Goal: Use online tool/utility: Utilize a website feature to perform a specific function

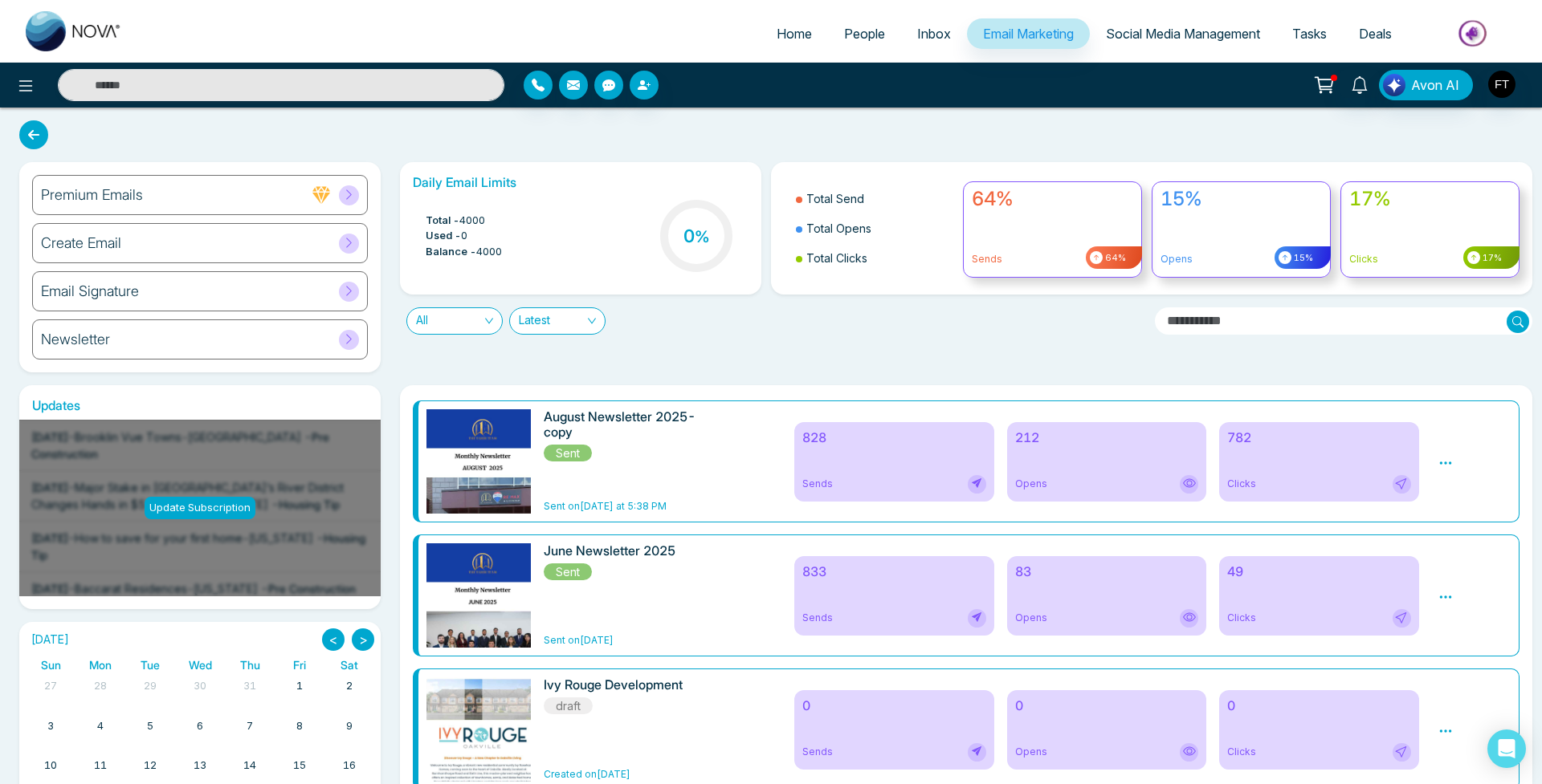
click at [787, 39] on span "Home" at bounding box center [794, 34] width 36 height 16
select select "*"
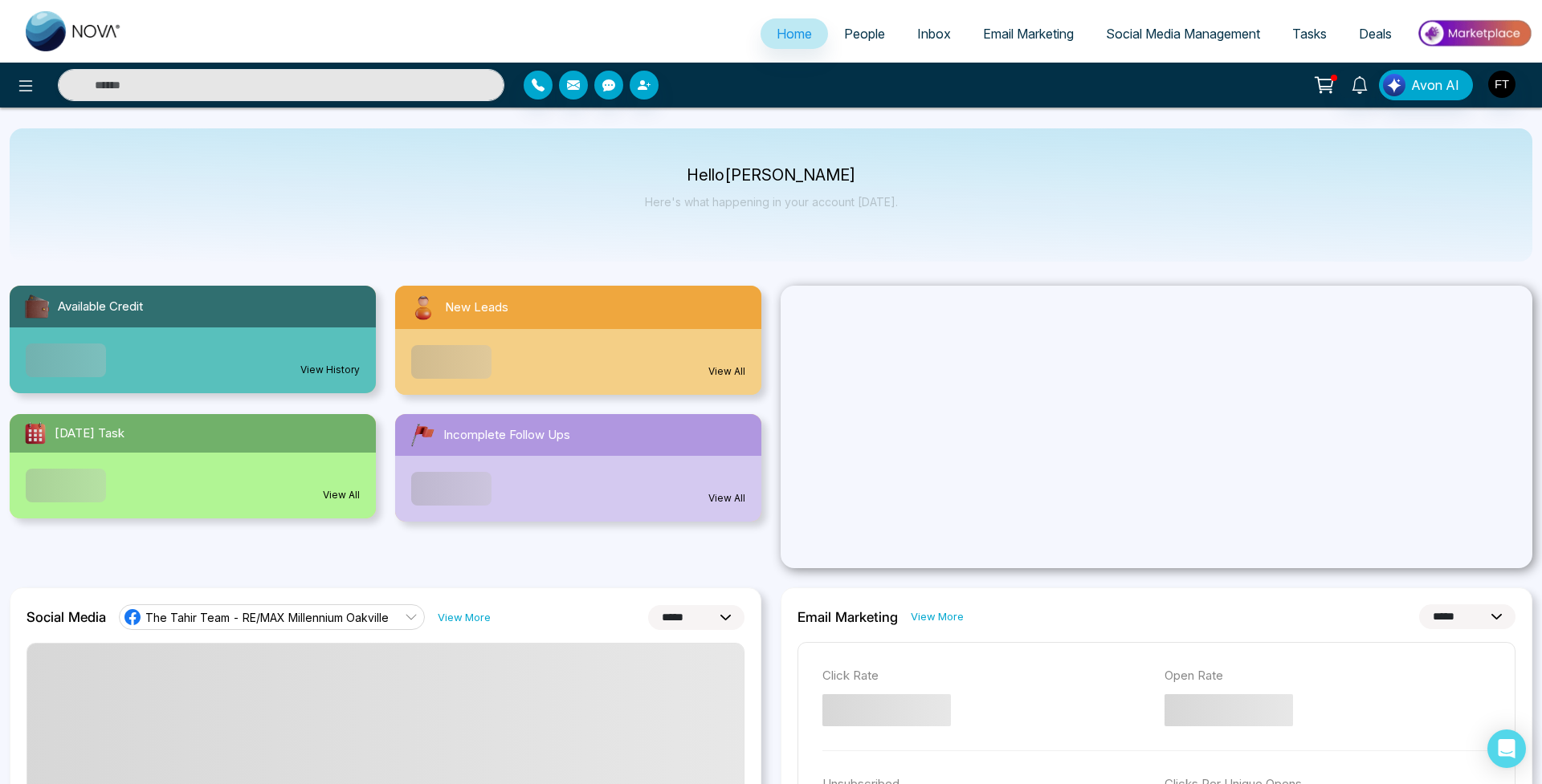
click at [855, 34] on span "People" at bounding box center [864, 34] width 41 height 16
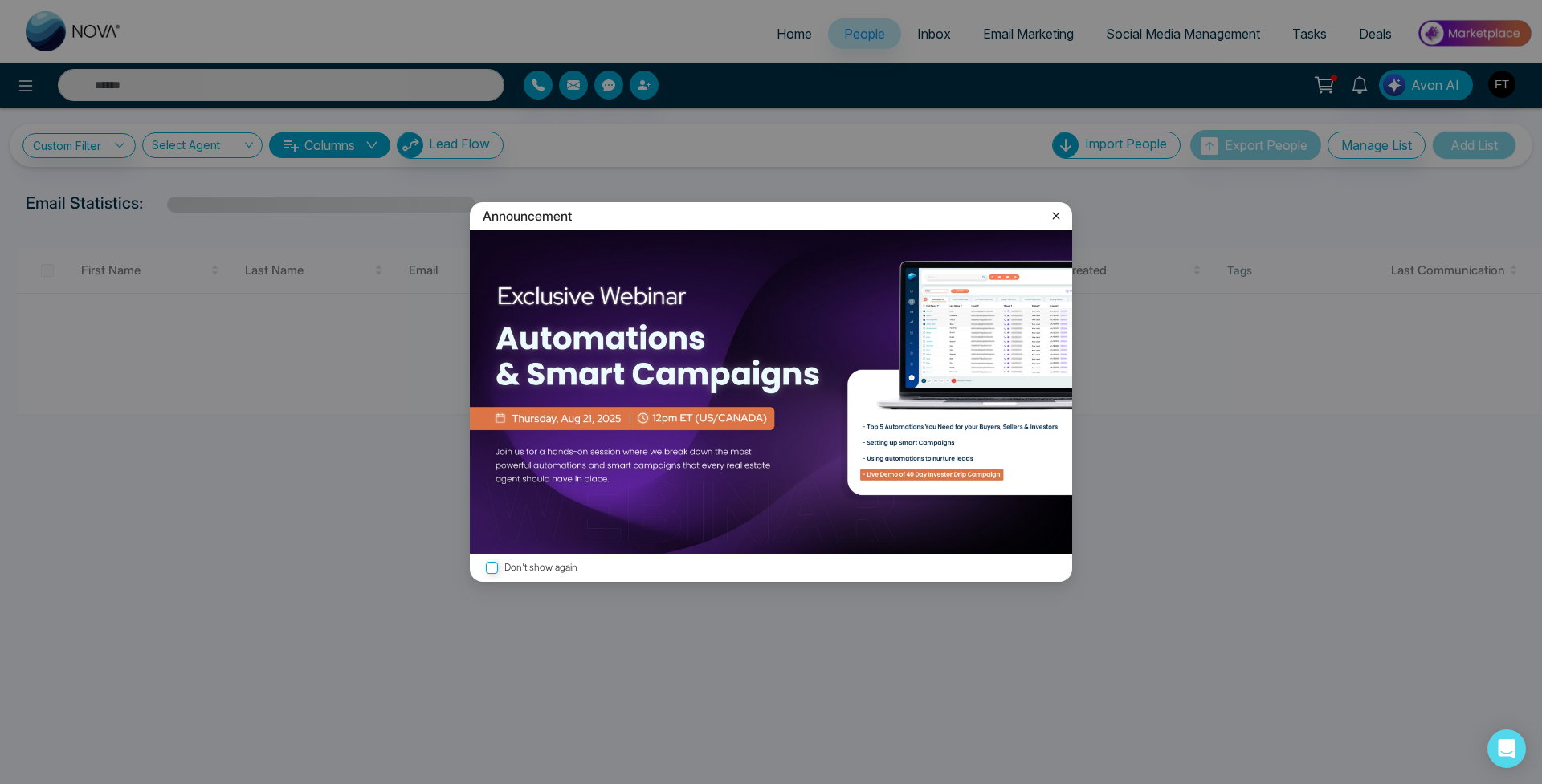
click at [1050, 218] on icon at bounding box center [1056, 216] width 16 height 16
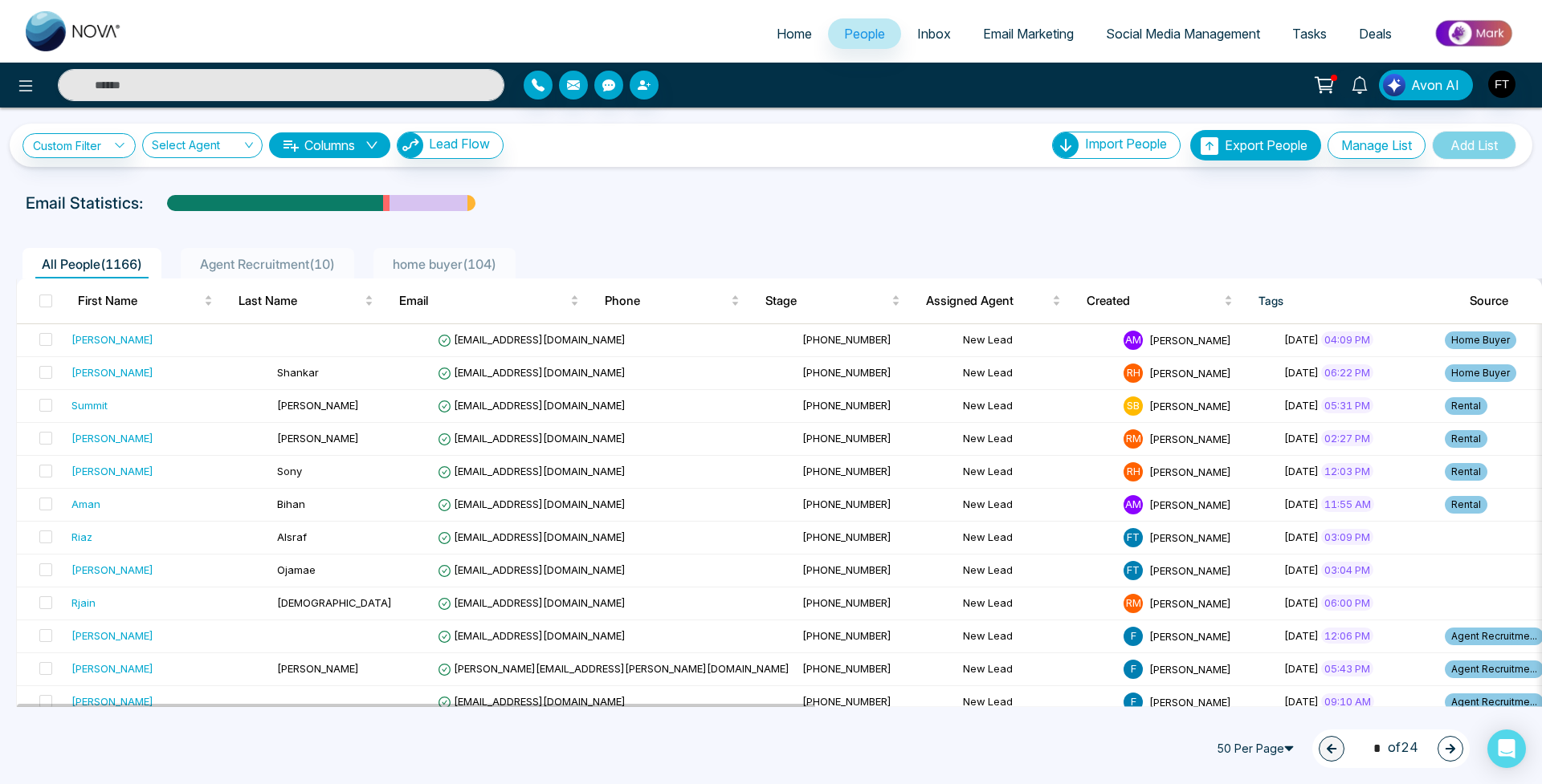
click at [935, 32] on span "Inbox" at bounding box center [934, 34] width 34 height 16
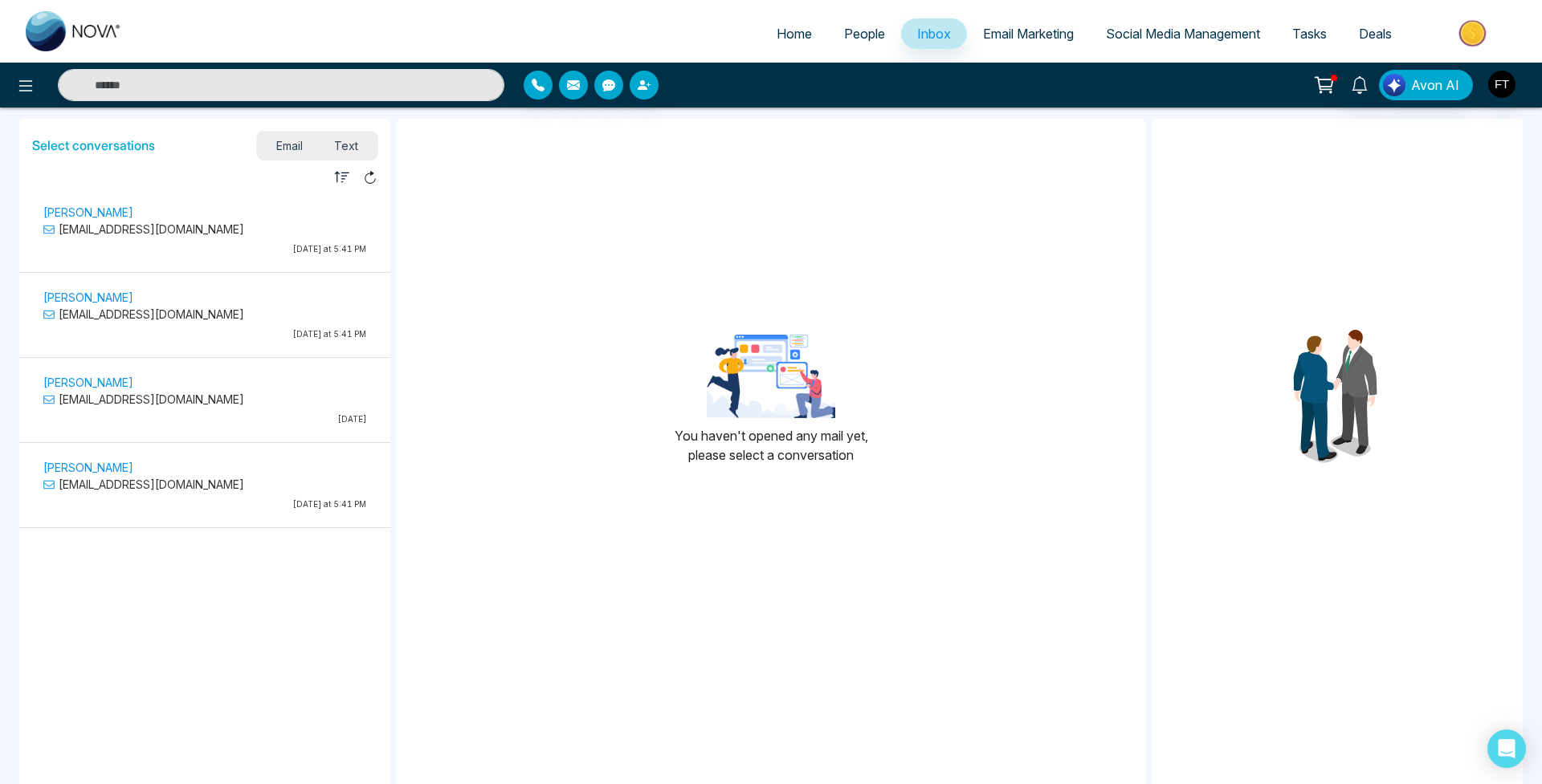
click at [1017, 31] on span "Email Marketing" at bounding box center [1028, 34] width 90 height 16
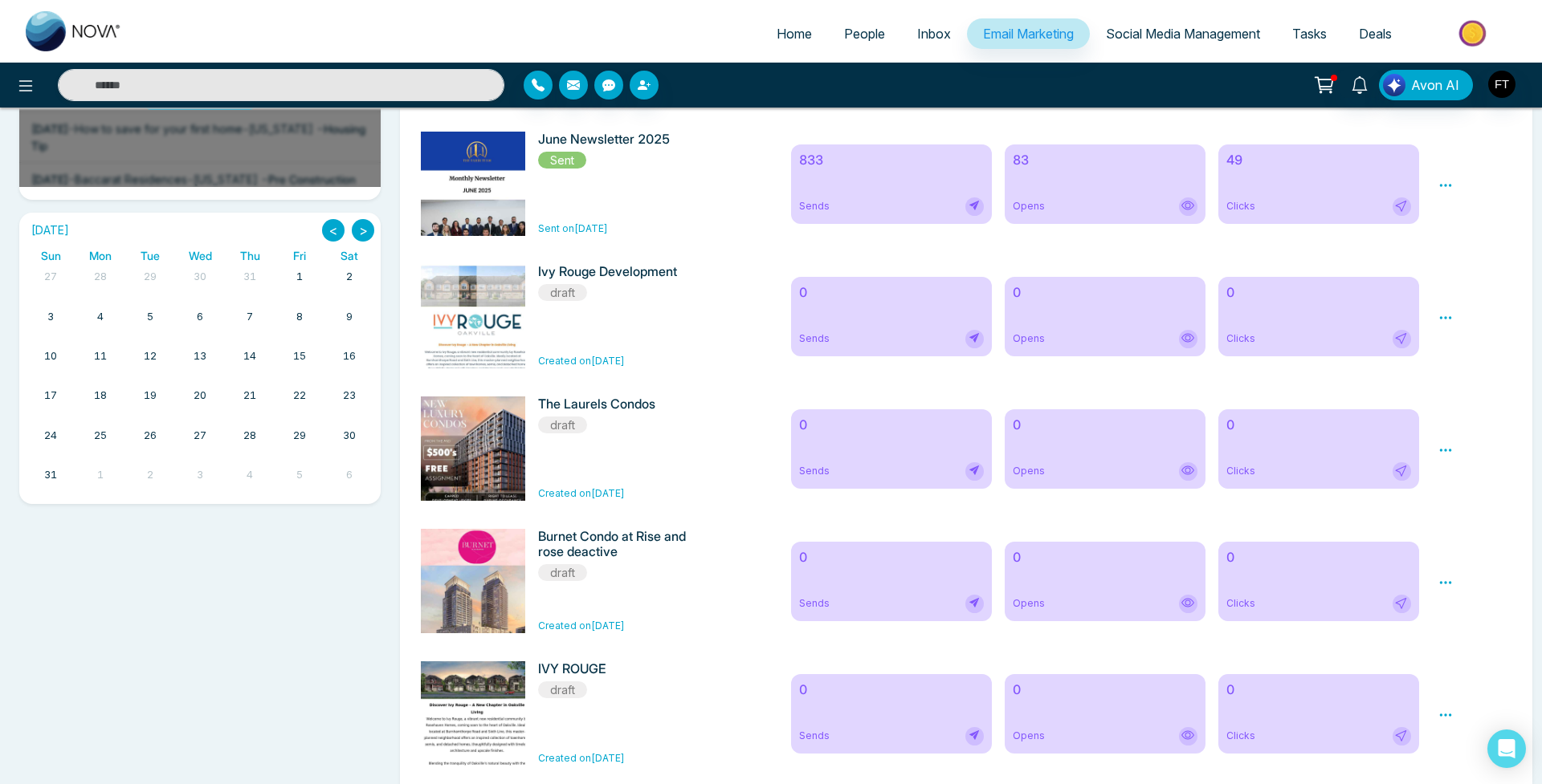
scroll to position [417, 0]
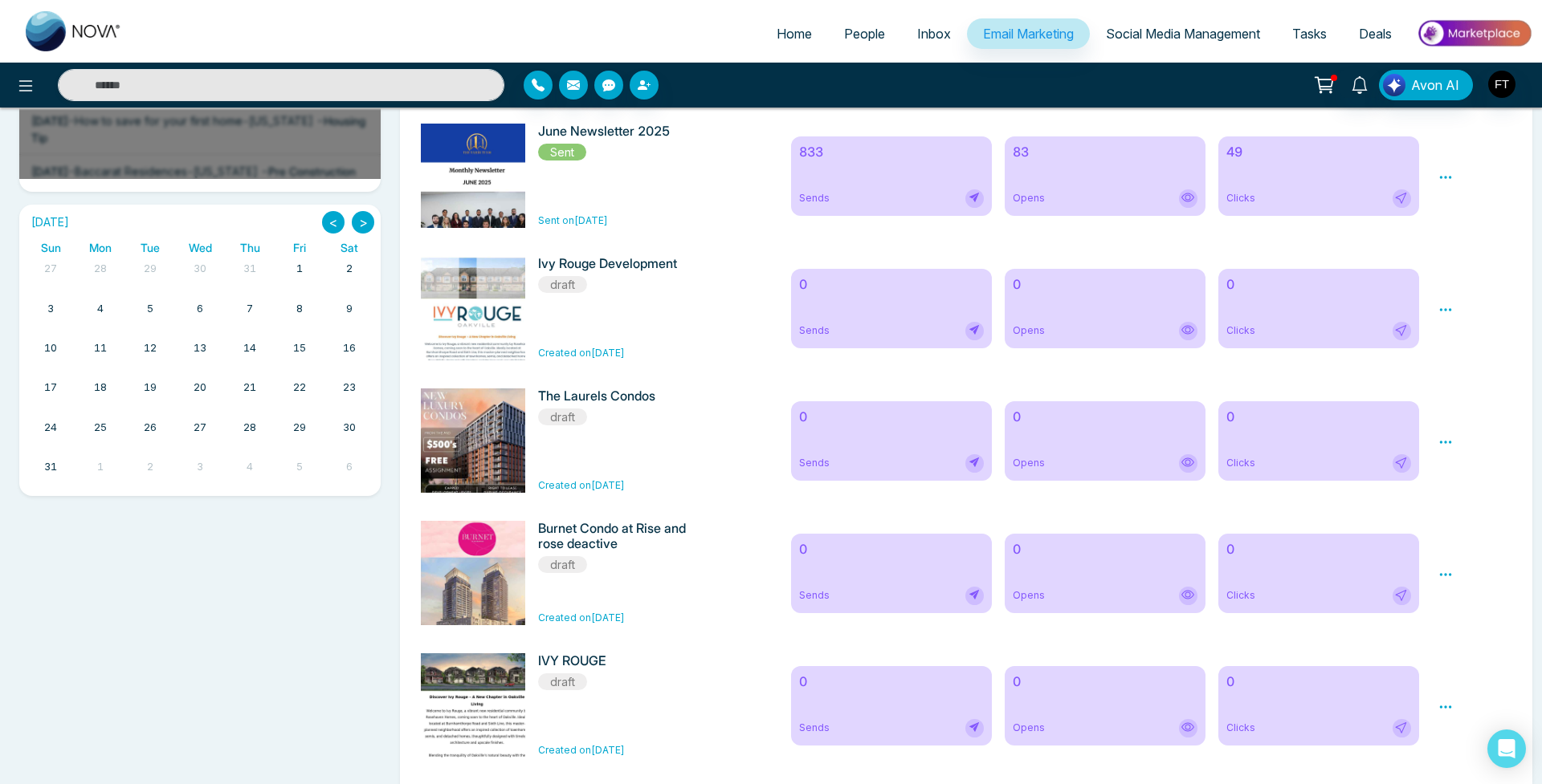
click at [1443, 443] on icon at bounding box center [1446, 442] width 15 height 15
click at [1471, 480] on li "Preview" at bounding box center [1473, 468] width 44 height 23
drag, startPoint x: 1456, startPoint y: 452, endPoint x: 1443, endPoint y: 456, distance: 13.6
click at [1456, 453] on div "Preview Edit Delete" at bounding box center [1474, 440] width 92 height 104
click at [1443, 449] on icon at bounding box center [1446, 442] width 15 height 15
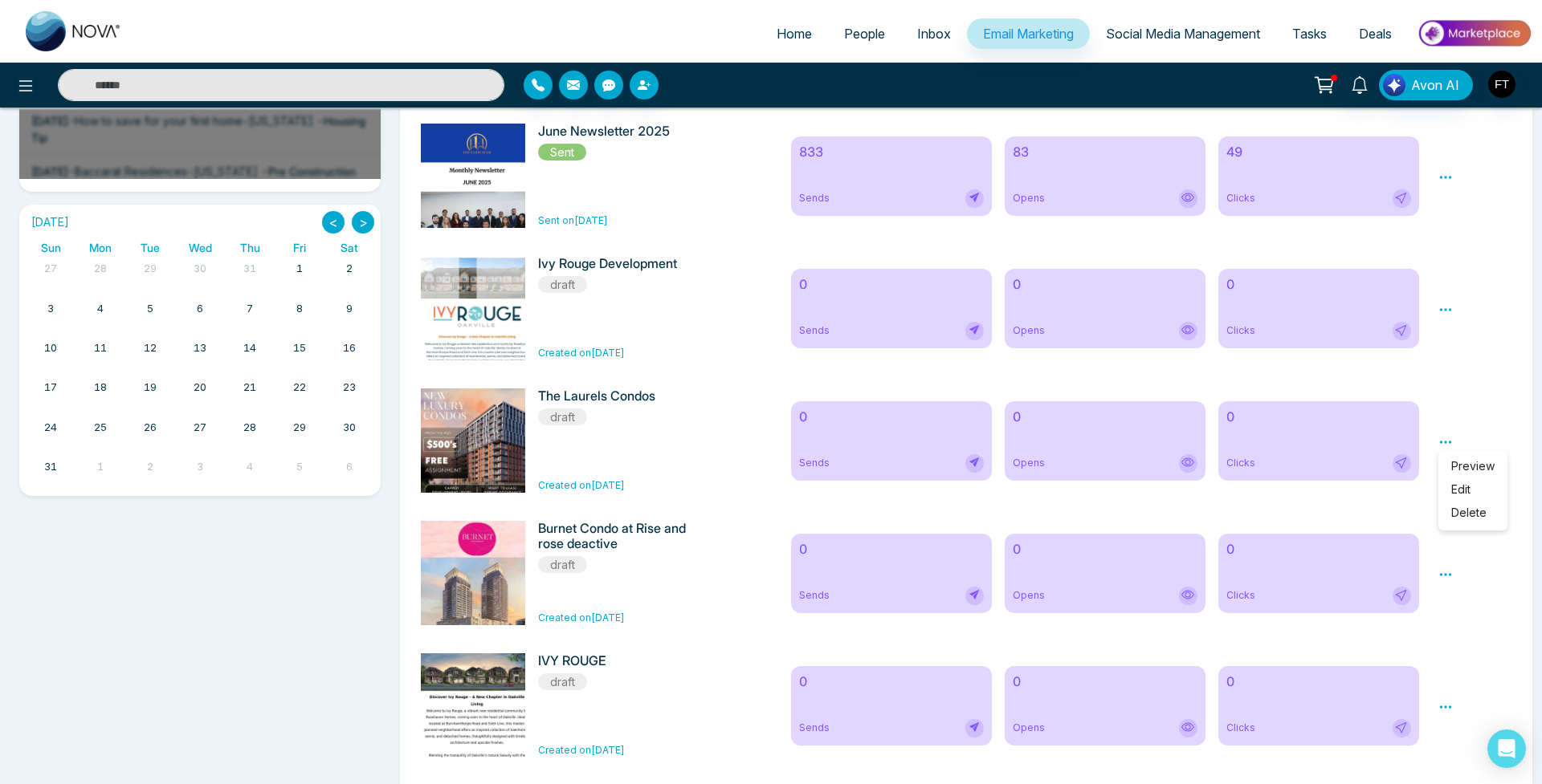
click at [1458, 473] on span "Preview" at bounding box center [1473, 466] width 44 height 14
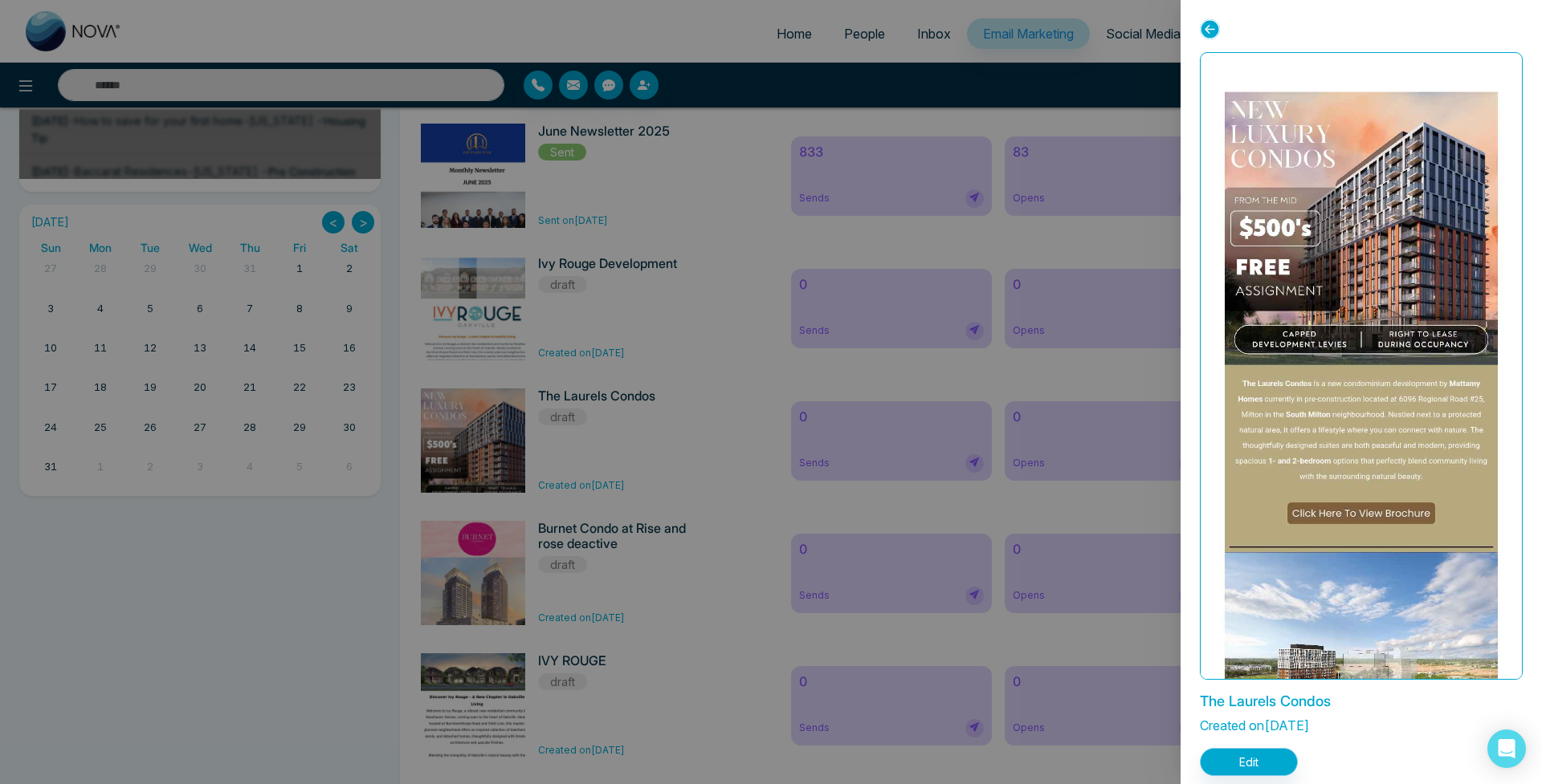
click at [1236, 769] on button "Edit" at bounding box center [1249, 762] width 98 height 28
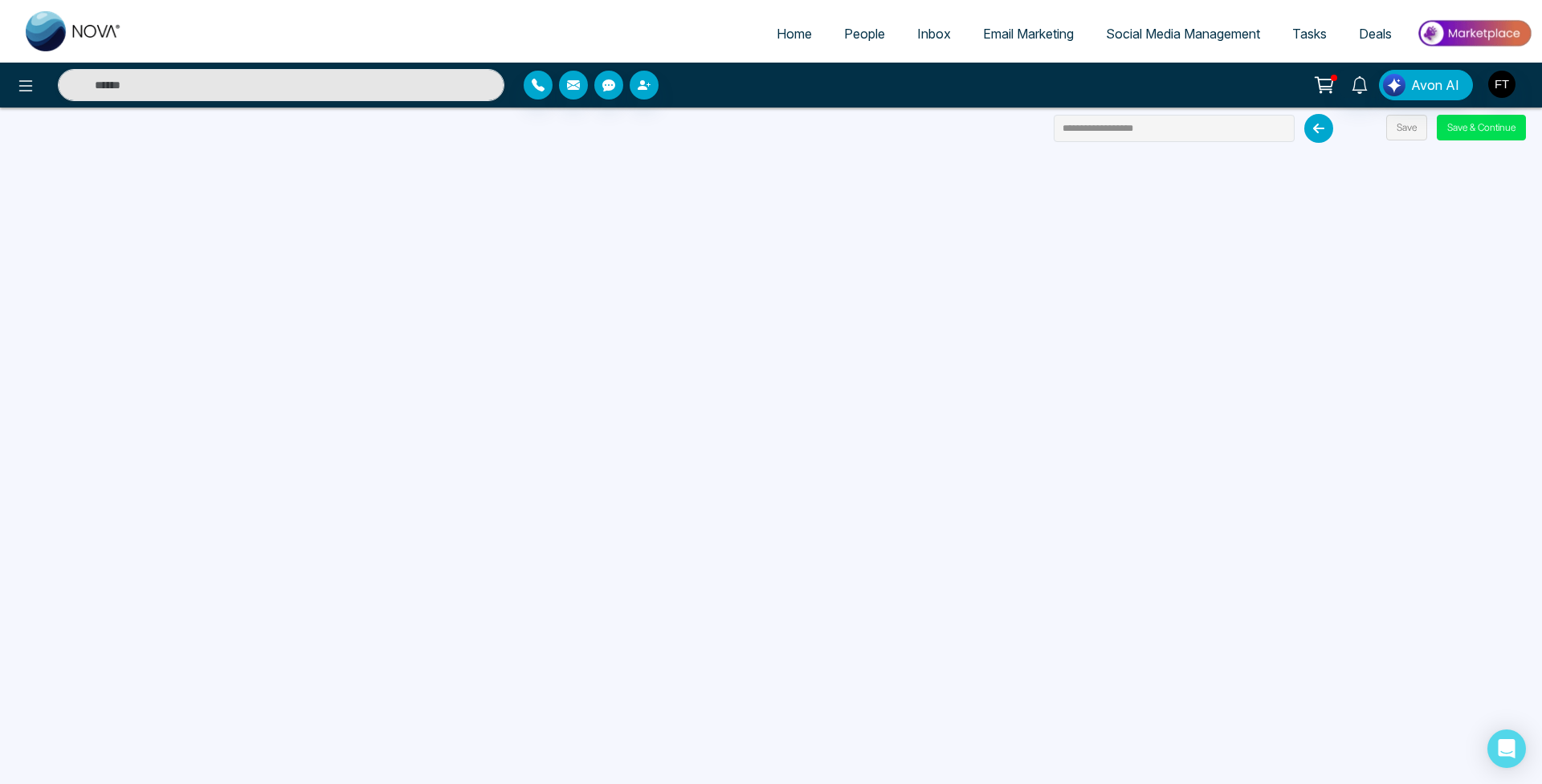
drag, startPoint x: 851, startPoint y: 36, endPoint x: 824, endPoint y: 37, distance: 27.0
click at [851, 36] on span "People" at bounding box center [864, 34] width 41 height 16
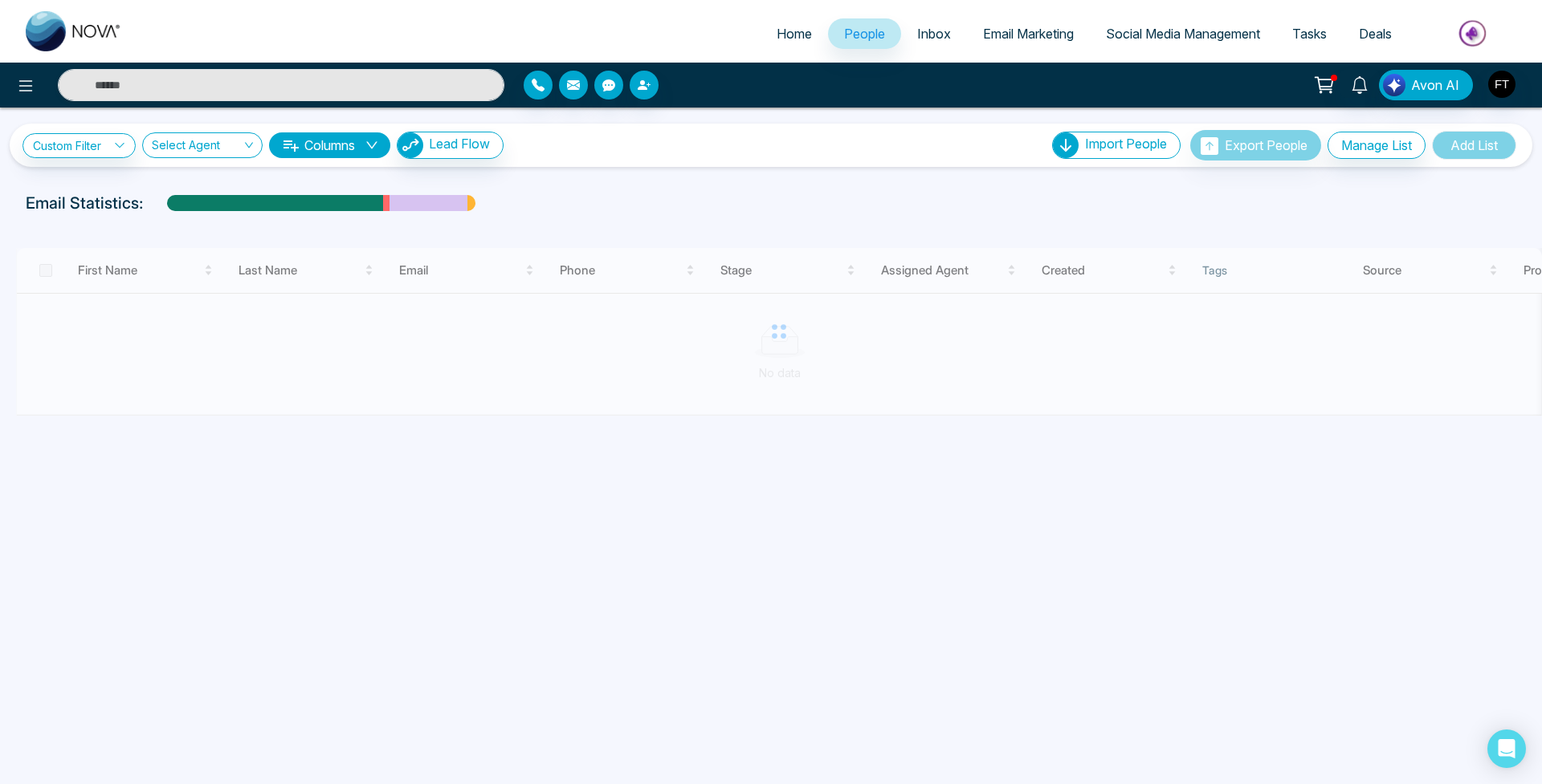
click at [776, 34] on span "Home" at bounding box center [794, 34] width 36 height 16
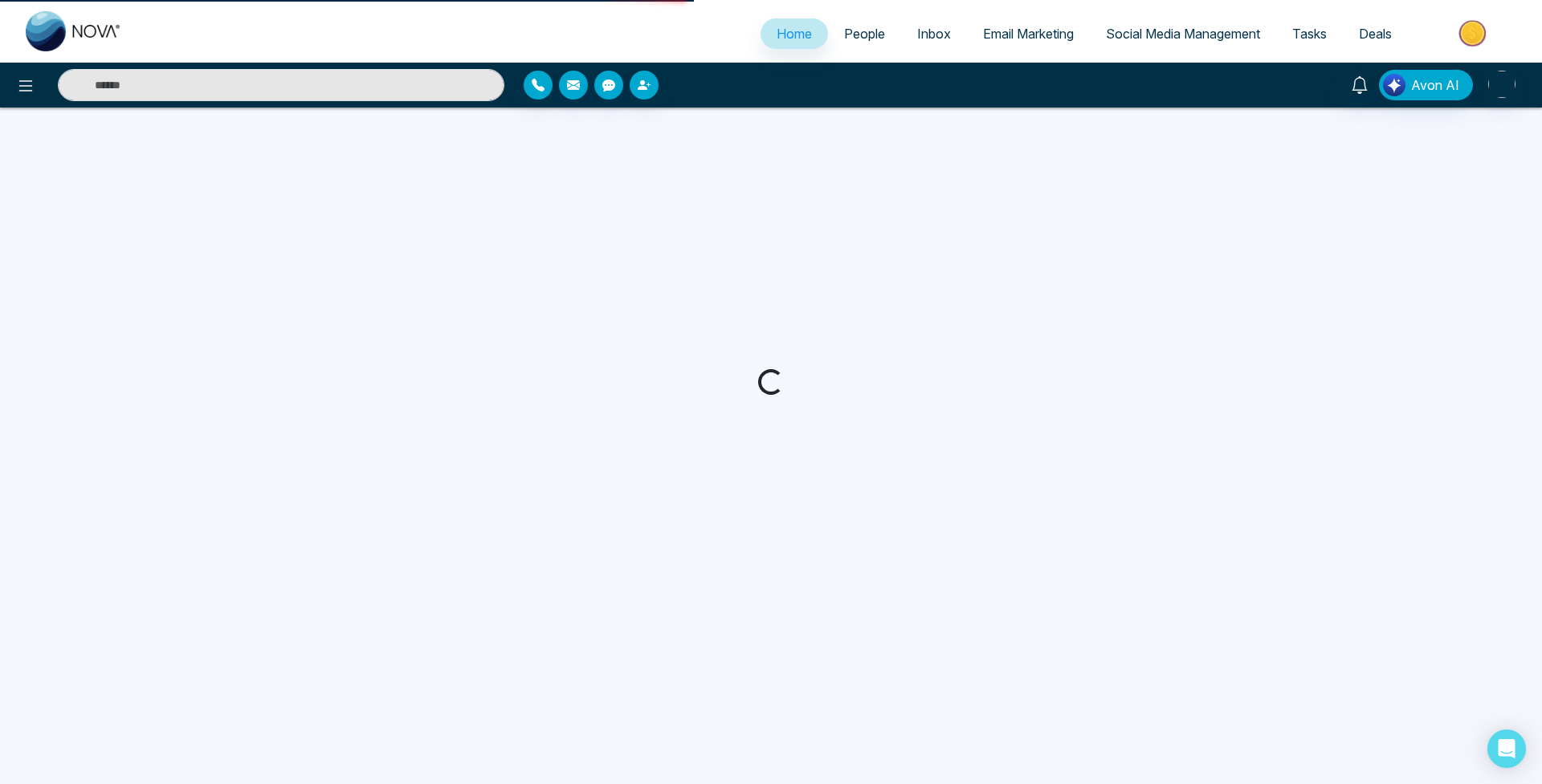
select select "*"
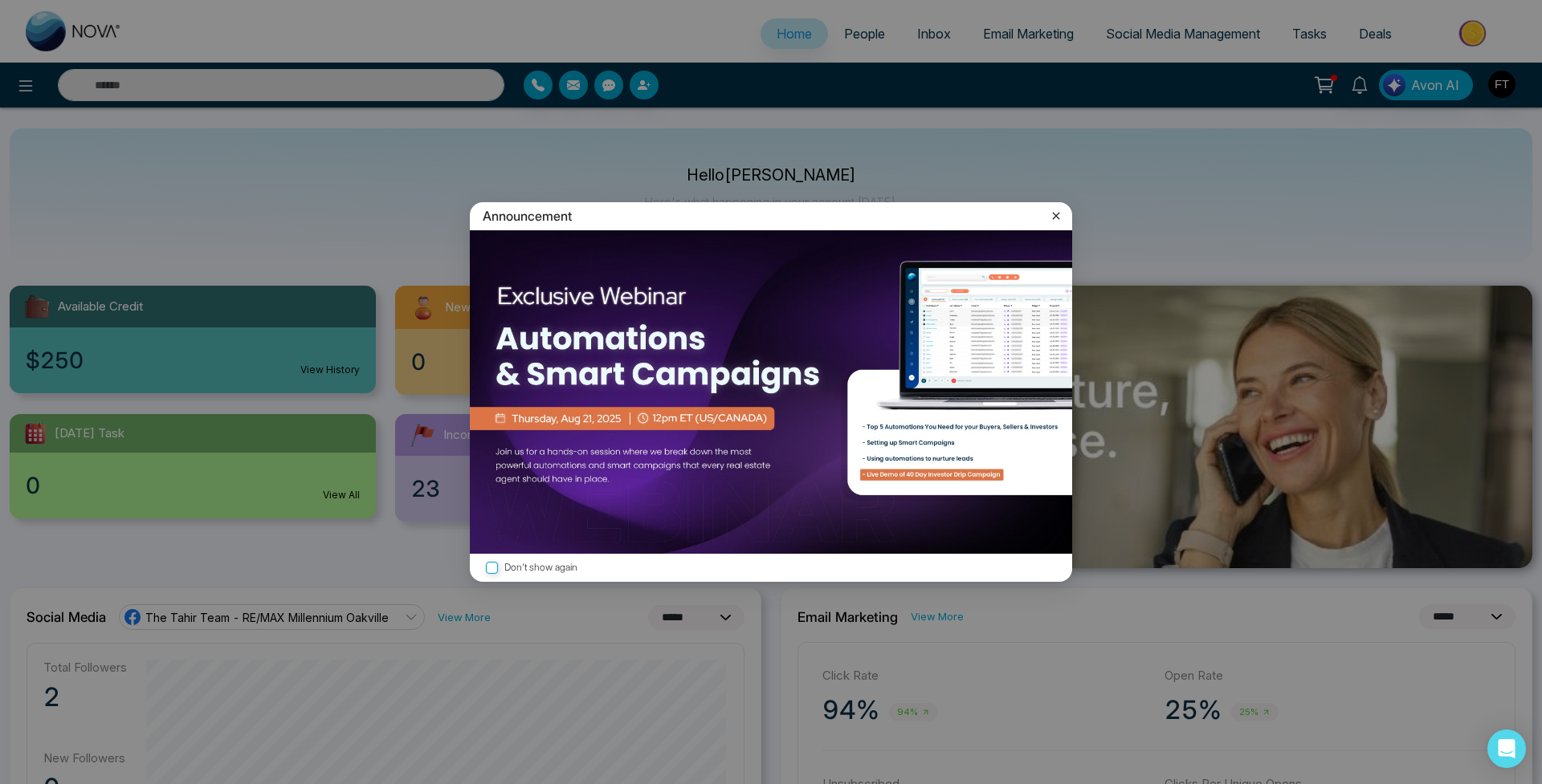
click at [1065, 218] on div "Announcement" at bounding box center [771, 217] width 602 height 28
click at [1059, 219] on icon at bounding box center [1056, 215] width 7 height 7
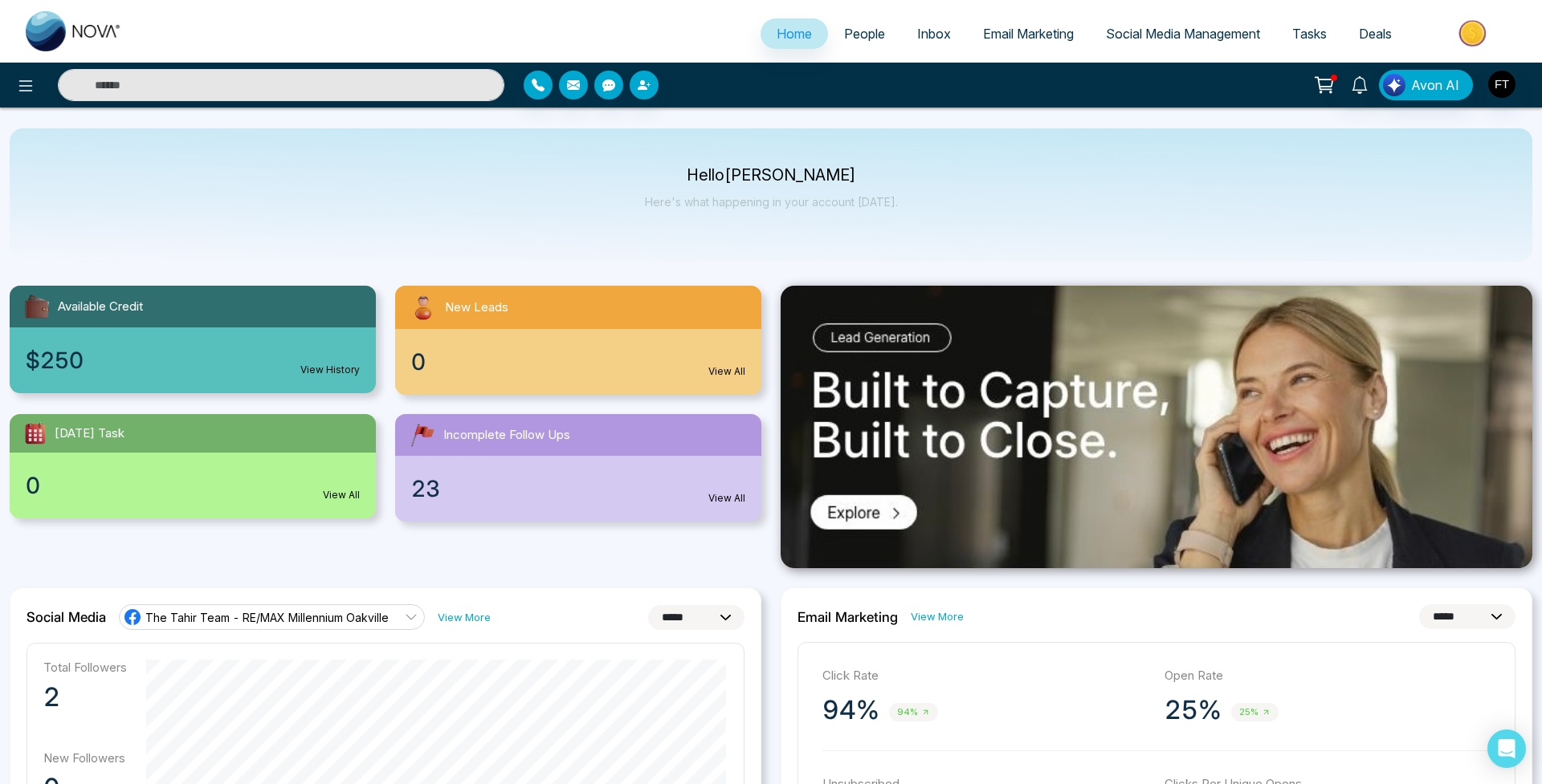
click at [1106, 26] on span "Social Media Management" at bounding box center [1182, 34] width 154 height 16
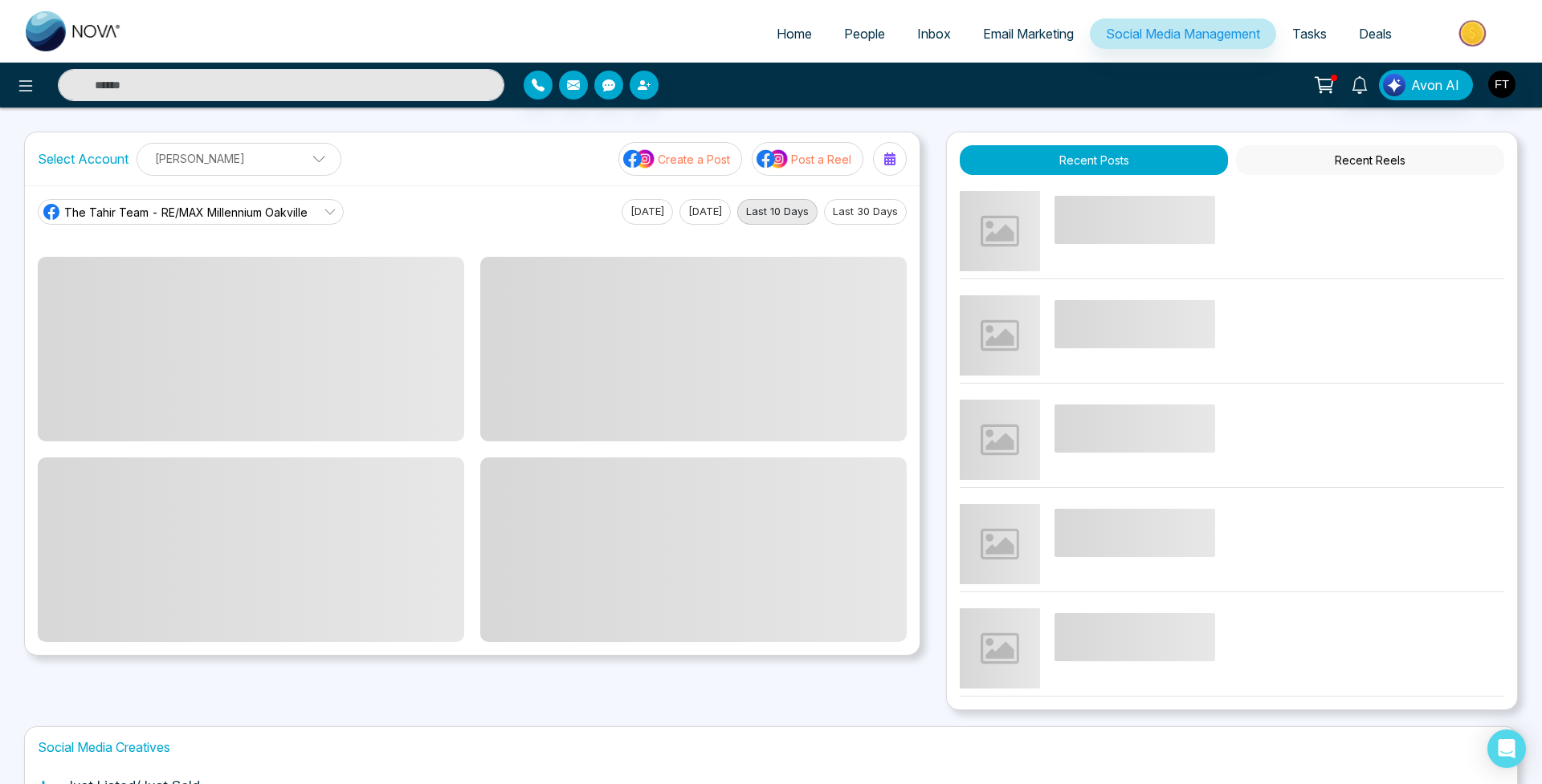
click at [286, 163] on p "[PERSON_NAME]" at bounding box center [239, 158] width 184 height 27
click at [507, 196] on div "The Tahir Team - RE/MAX Millennium Oakville [DATE] [DATE] Last 10 Days Last 30 …" at bounding box center [472, 420] width 895 height 470
click at [241, 212] on span "The Tahir Team - RE/MAX Millennium Oakville" at bounding box center [186, 212] width 244 height 17
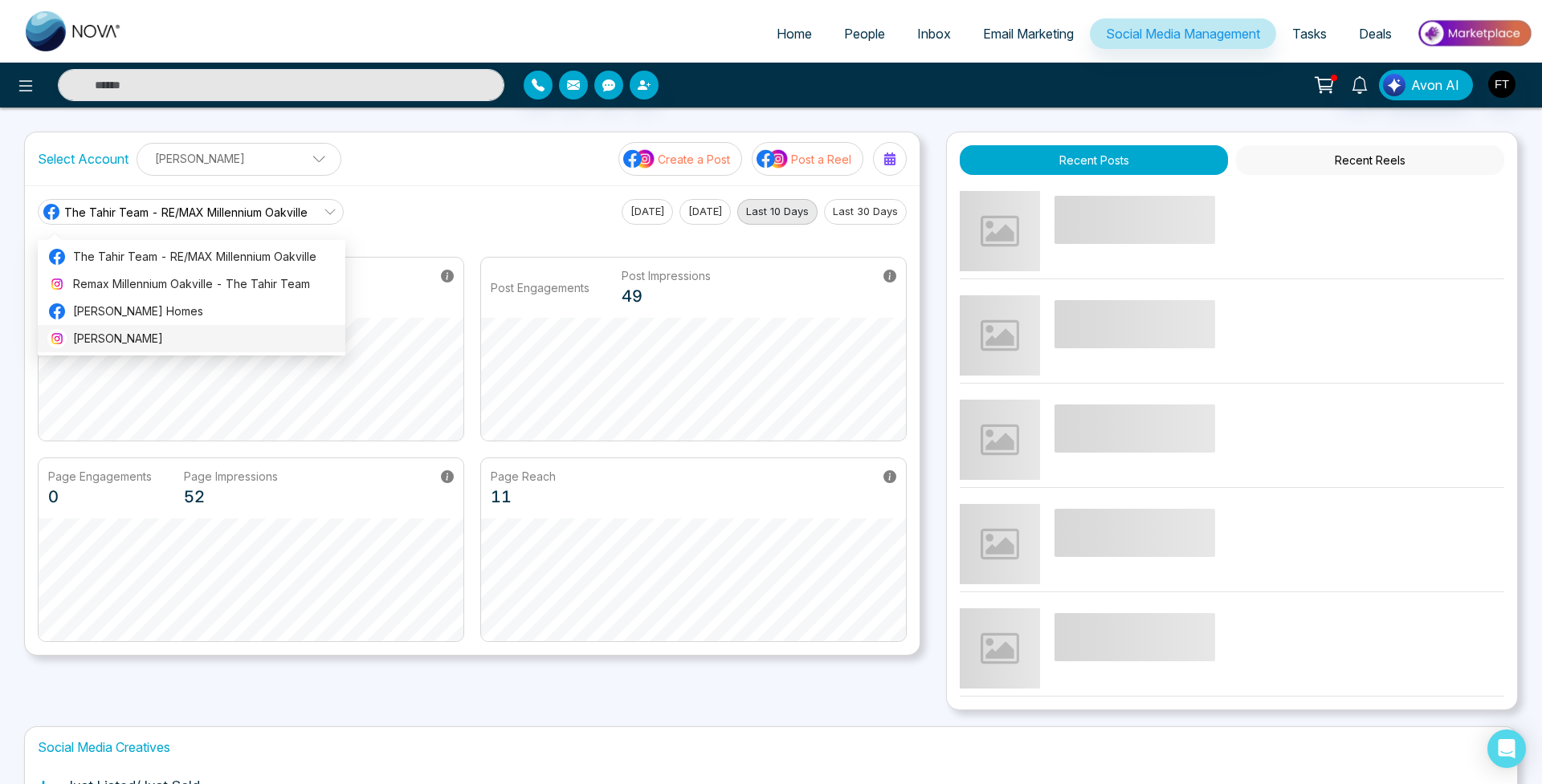
click at [159, 335] on span "[PERSON_NAME]" at bounding box center [205, 339] width 262 height 18
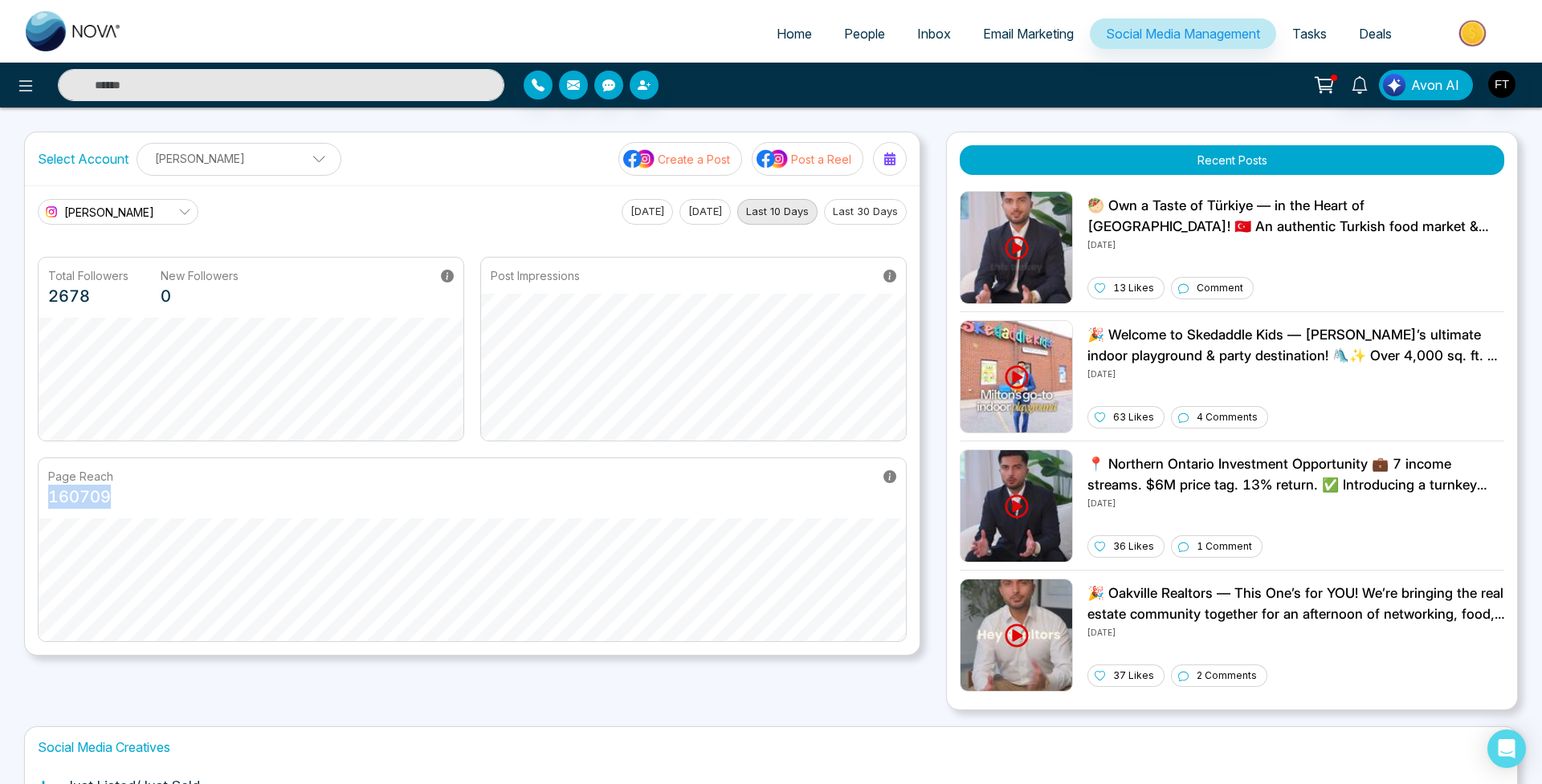
click at [27, 499] on div "[PERSON_NAME] [DATE] [DATE] Last 10 Days Last 30 Days Total Followers 2678 New …" at bounding box center [472, 420] width 895 height 470
click at [224, 504] on div "Page Reach 160709" at bounding box center [472, 488] width 867 height 61
click at [696, 203] on button "[DATE]" at bounding box center [705, 212] width 52 height 26
drag, startPoint x: 78, startPoint y: 498, endPoint x: 132, endPoint y: 501, distance: 54.1
click at [132, 501] on div "Page Reach 36081" at bounding box center [472, 488] width 867 height 61
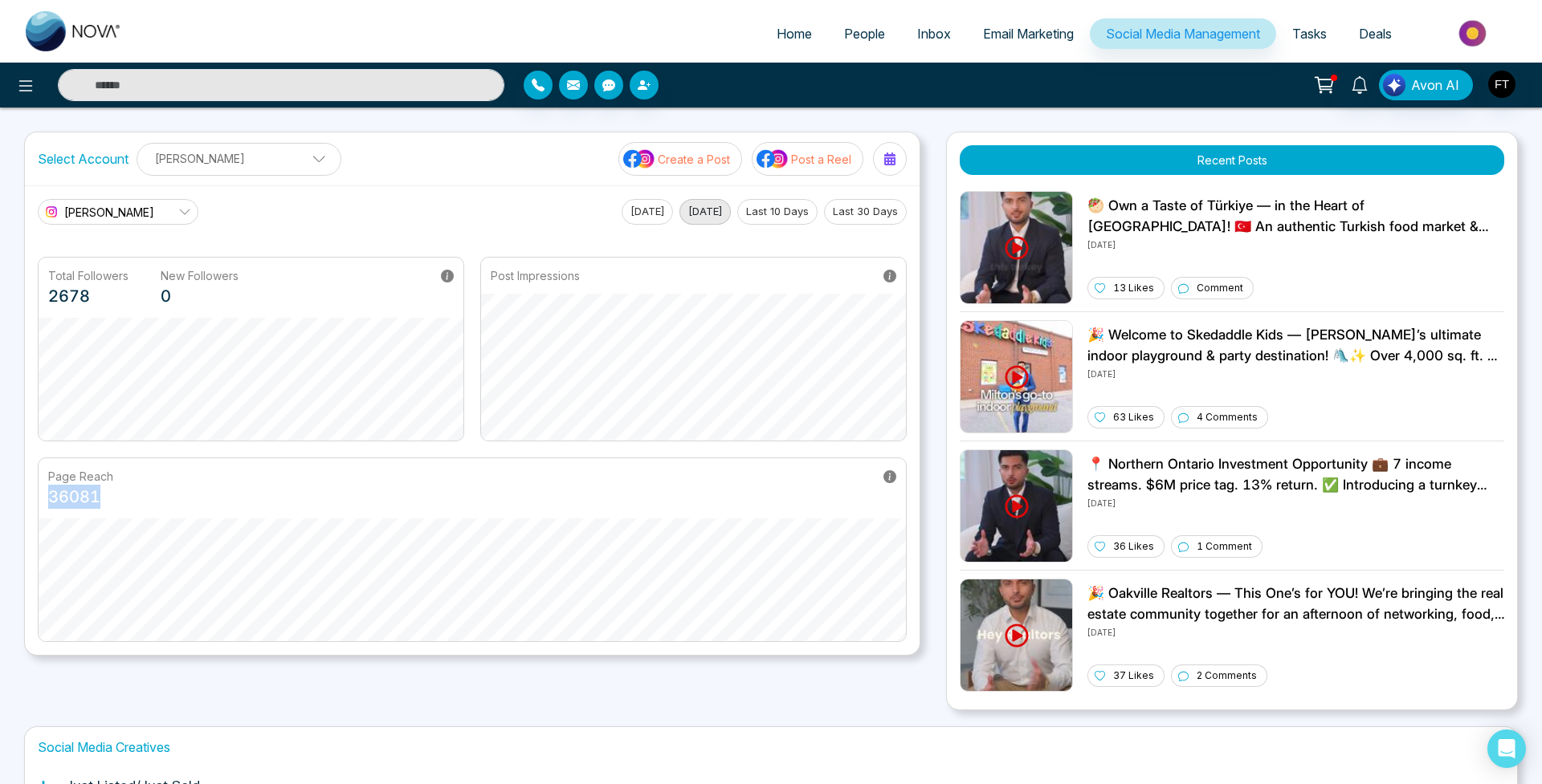
click at [136, 501] on div "Page Reach 36081" at bounding box center [472, 488] width 867 height 61
click at [779, 220] on button "Last 10 Days" at bounding box center [776, 212] width 81 height 26
click at [906, 155] on button at bounding box center [890, 159] width 34 height 34
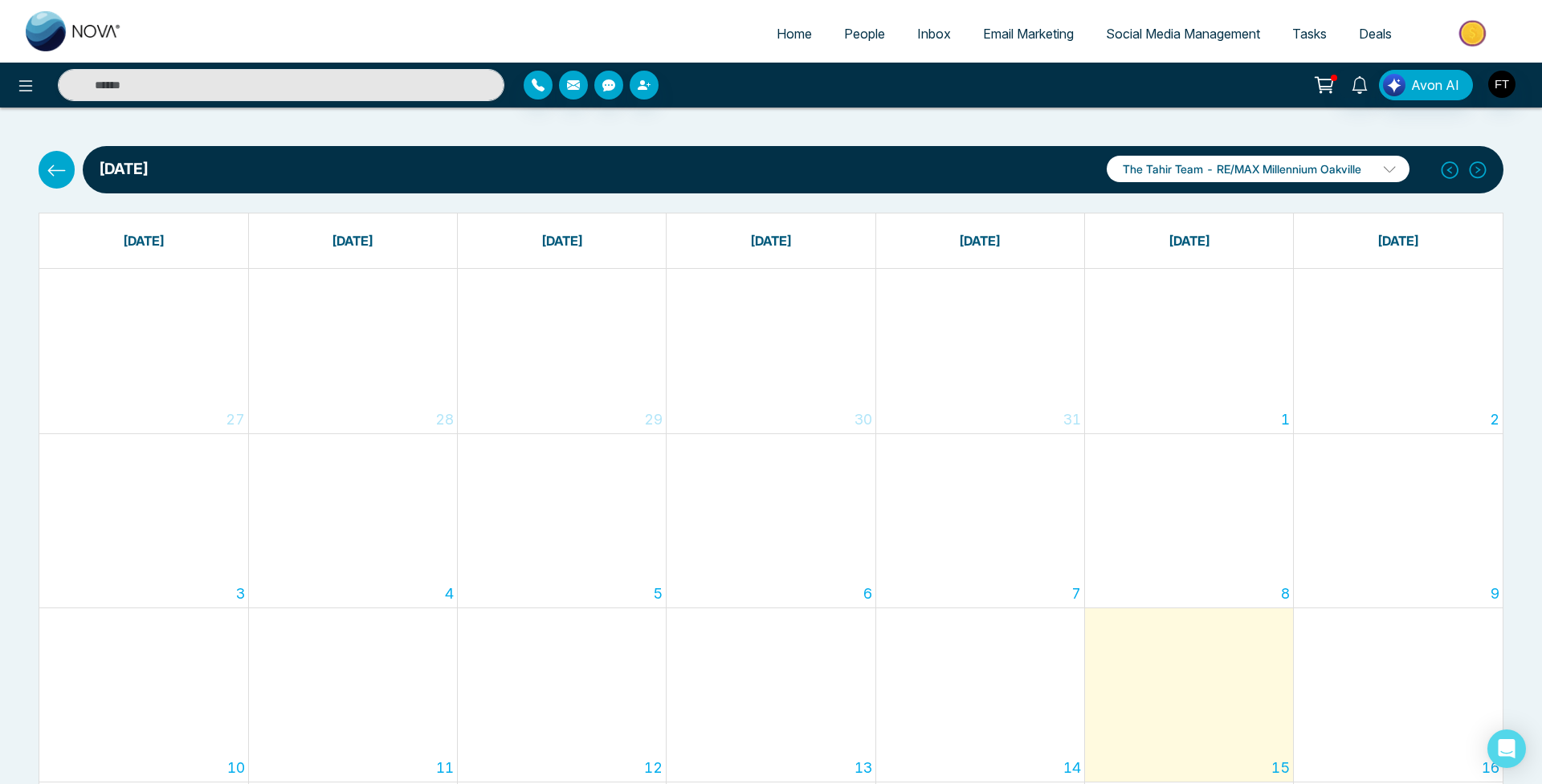
click at [784, 29] on span "Home" at bounding box center [794, 34] width 36 height 16
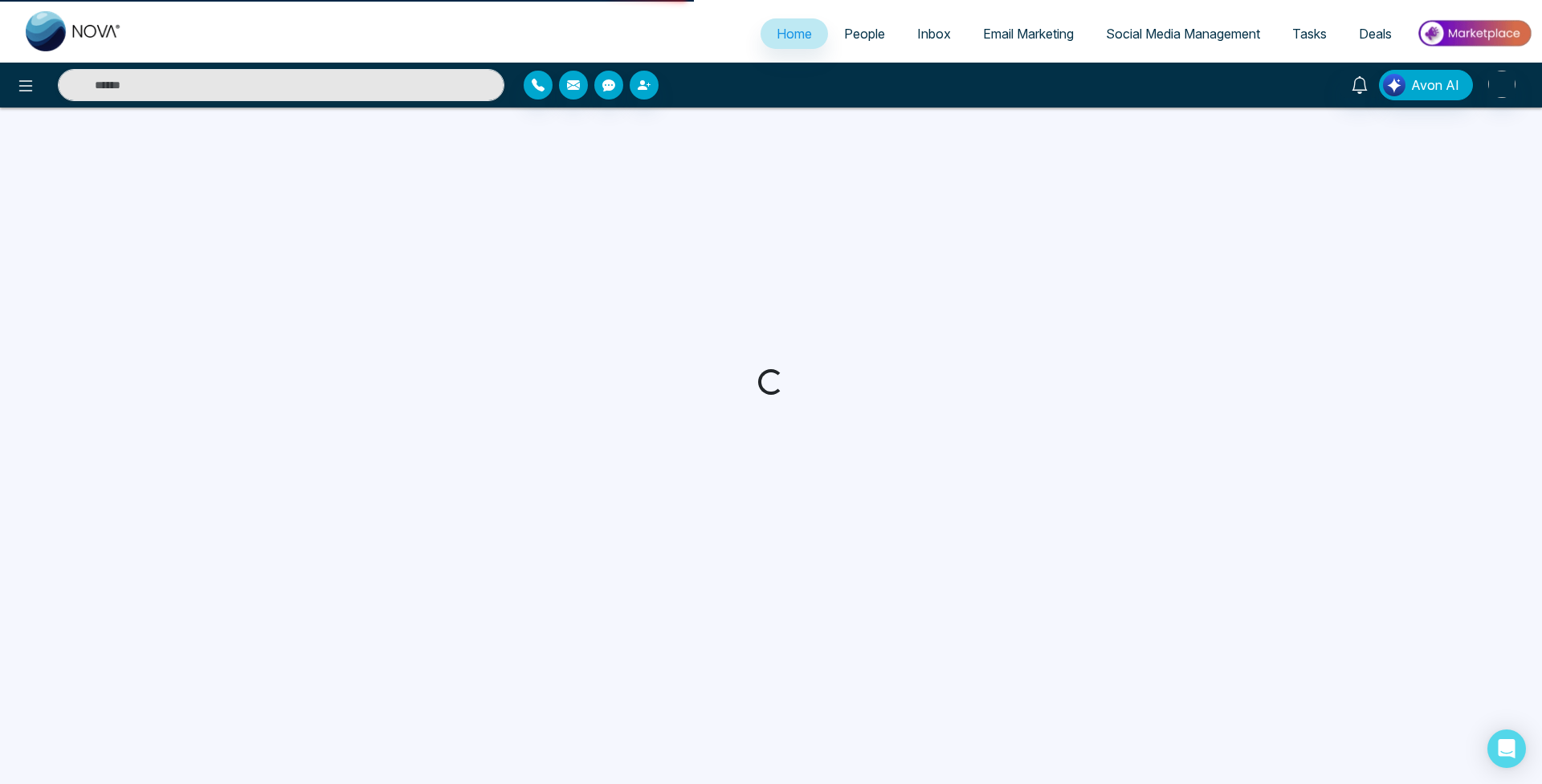
select select "*"
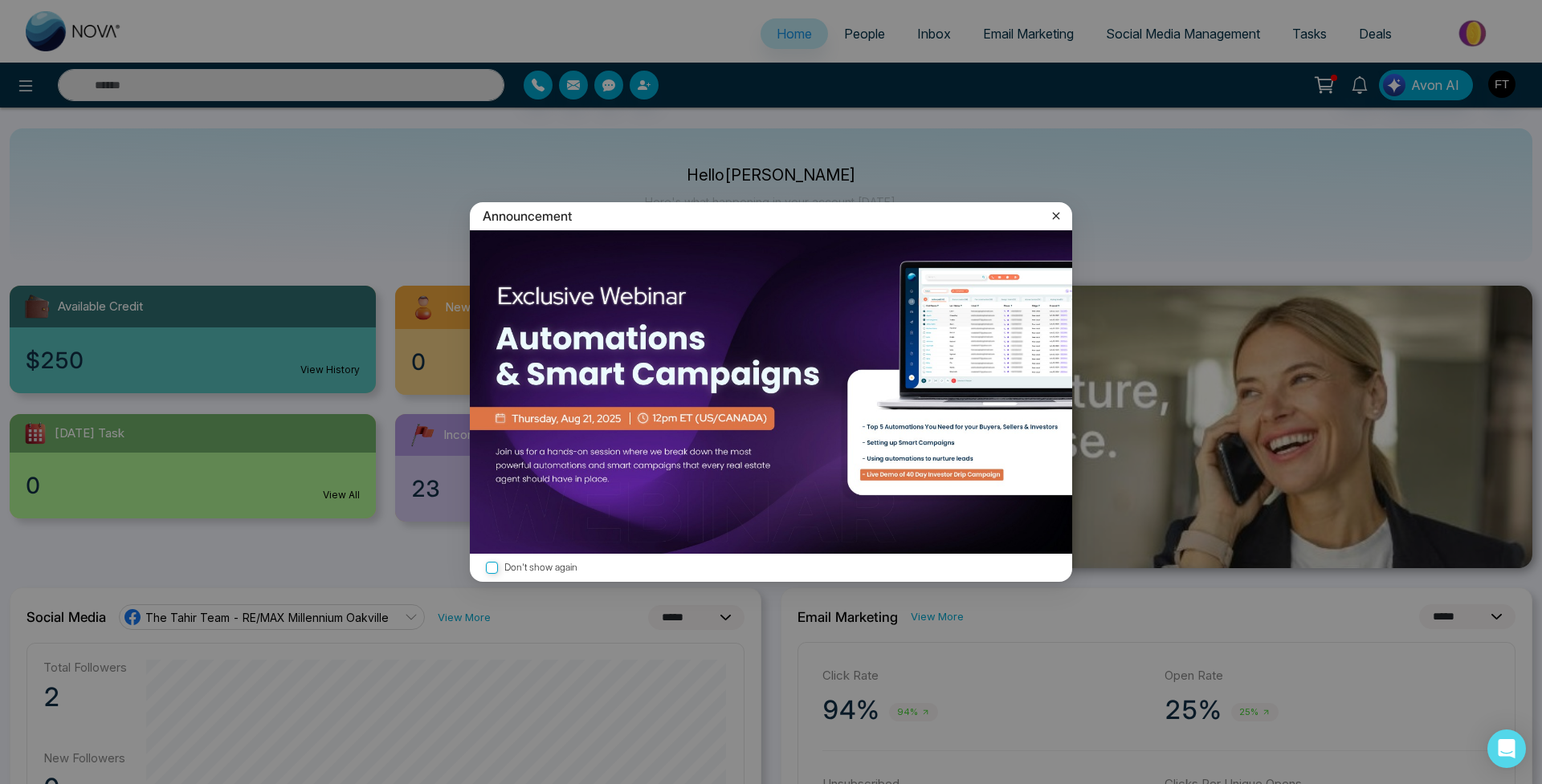
click at [1426, 85] on div "Announcement Don't show again" at bounding box center [771, 392] width 1542 height 784
click at [1057, 221] on icon at bounding box center [1056, 216] width 16 height 16
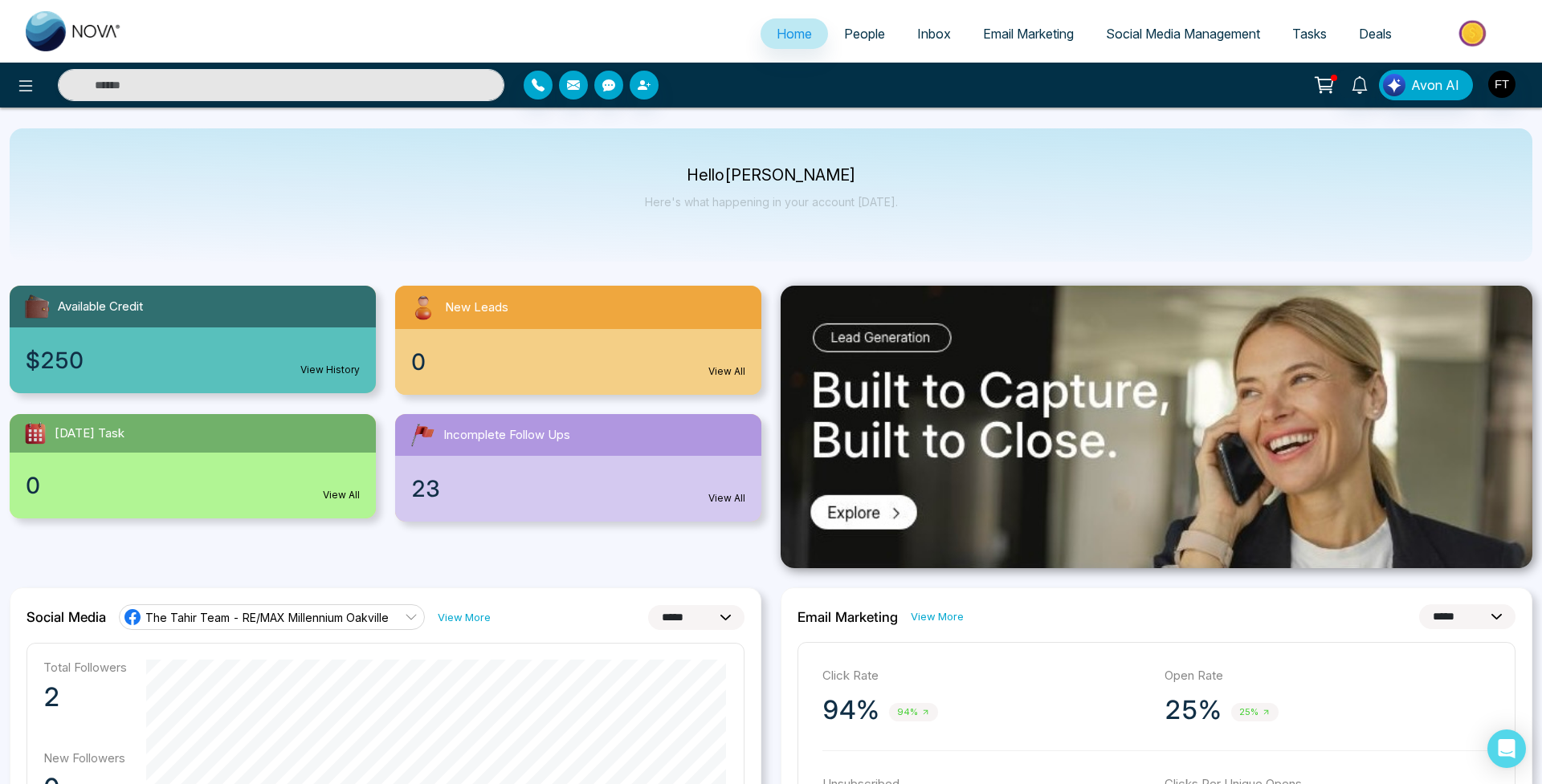
click at [1420, 86] on span "Avon AI" at bounding box center [1435, 84] width 48 height 19
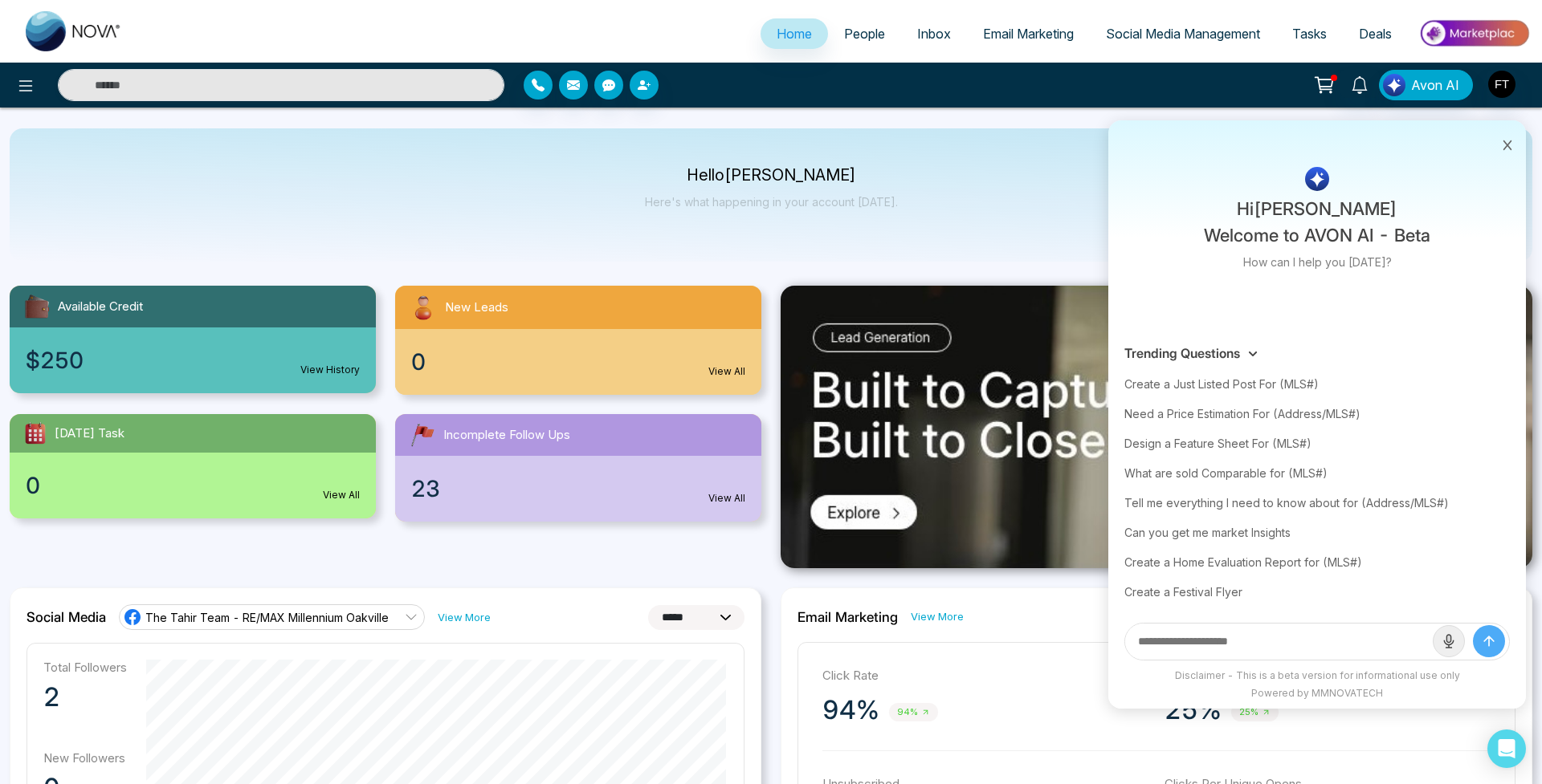
click at [1277, 377] on div "Create a Just Listed Post For (MLS#)" at bounding box center [1317, 385] width 386 height 30
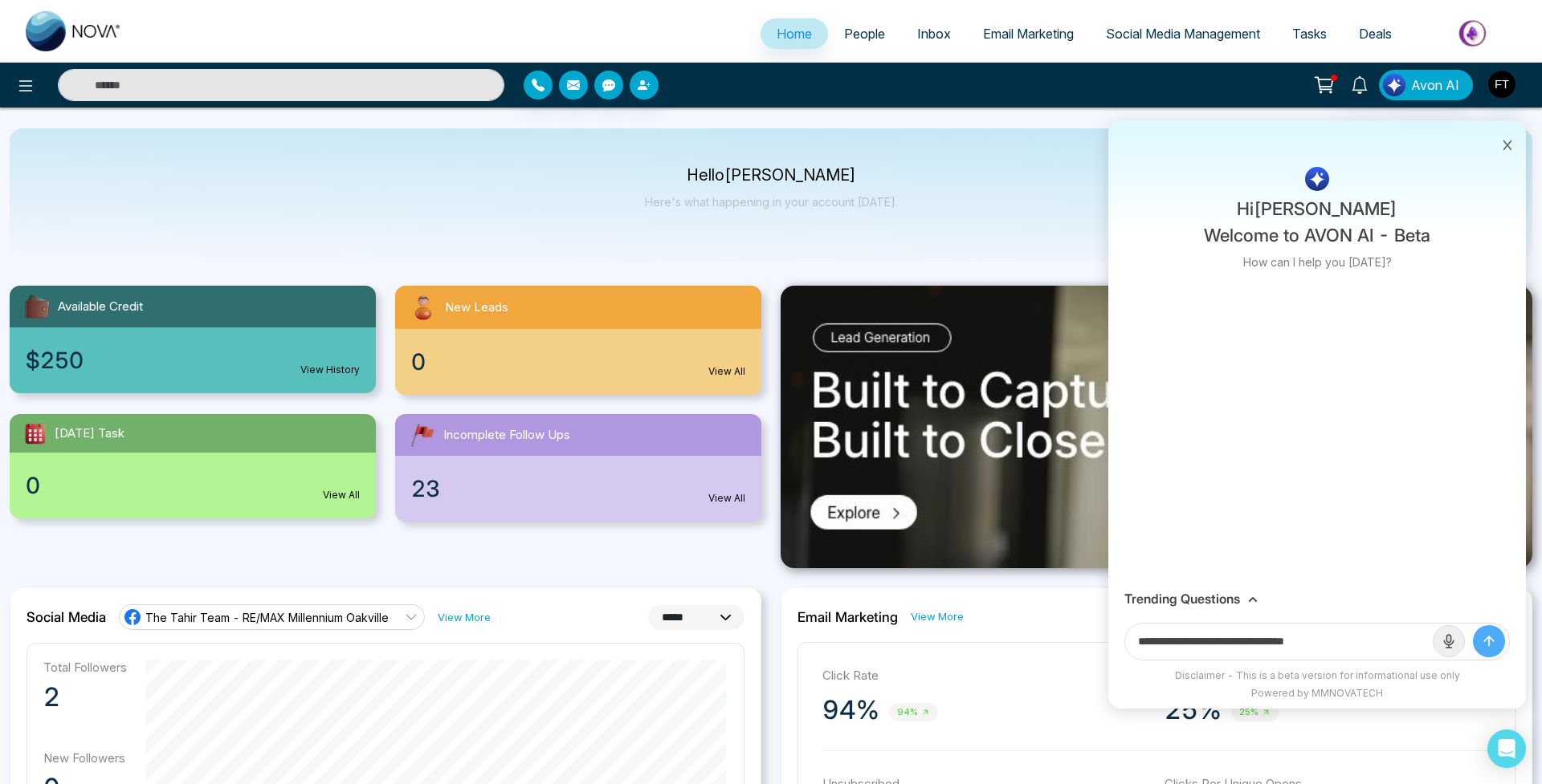
drag, startPoint x: 1299, startPoint y: 641, endPoint x: 1453, endPoint y: 660, distance: 155.2
click at [1453, 660] on form "**********" at bounding box center [1317, 642] width 386 height 38
paste input "**********"
type input "**********"
click at [1488, 641] on button "submit" at bounding box center [1488, 641] width 32 height 32
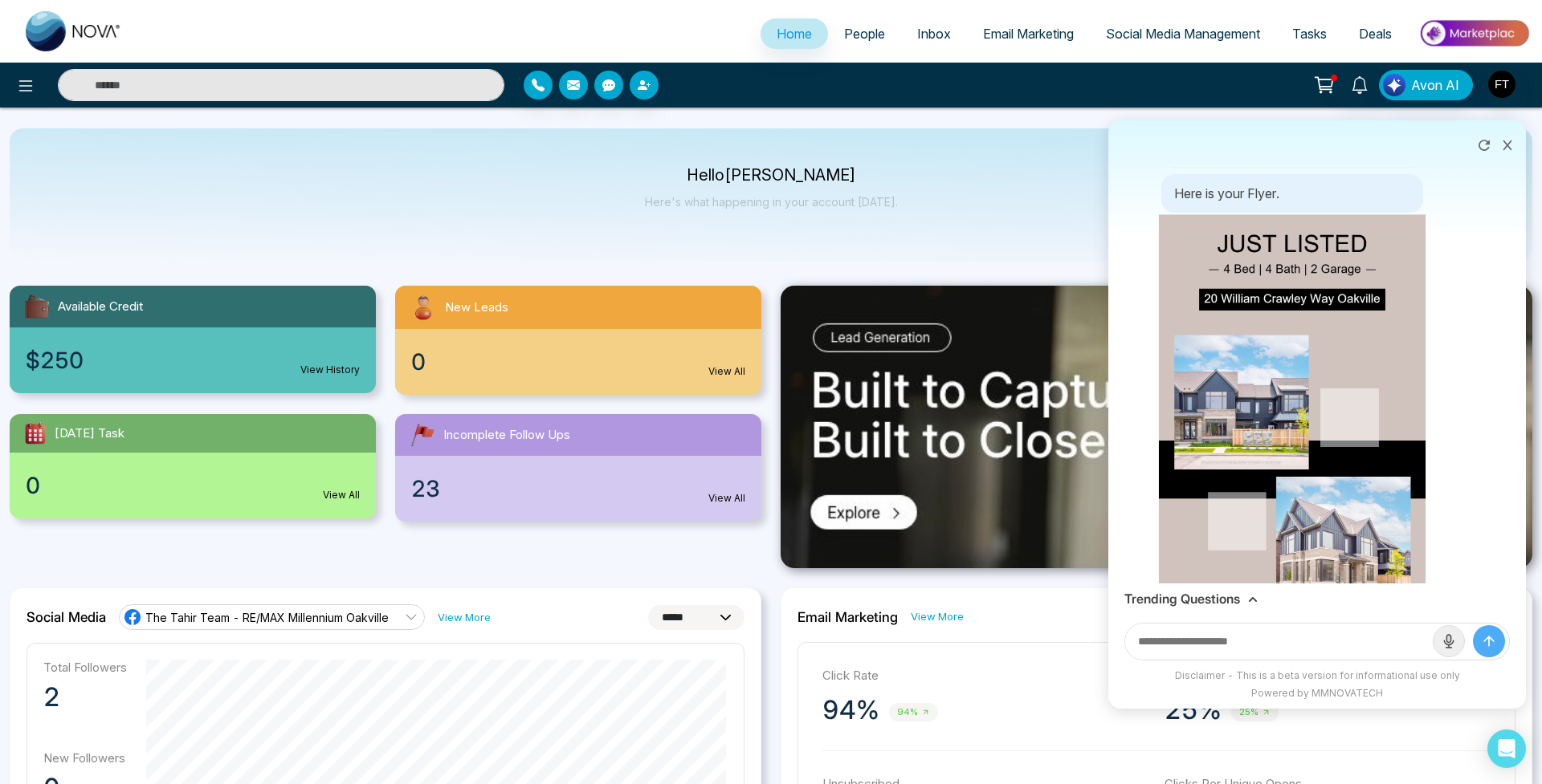
scroll to position [121, 0]
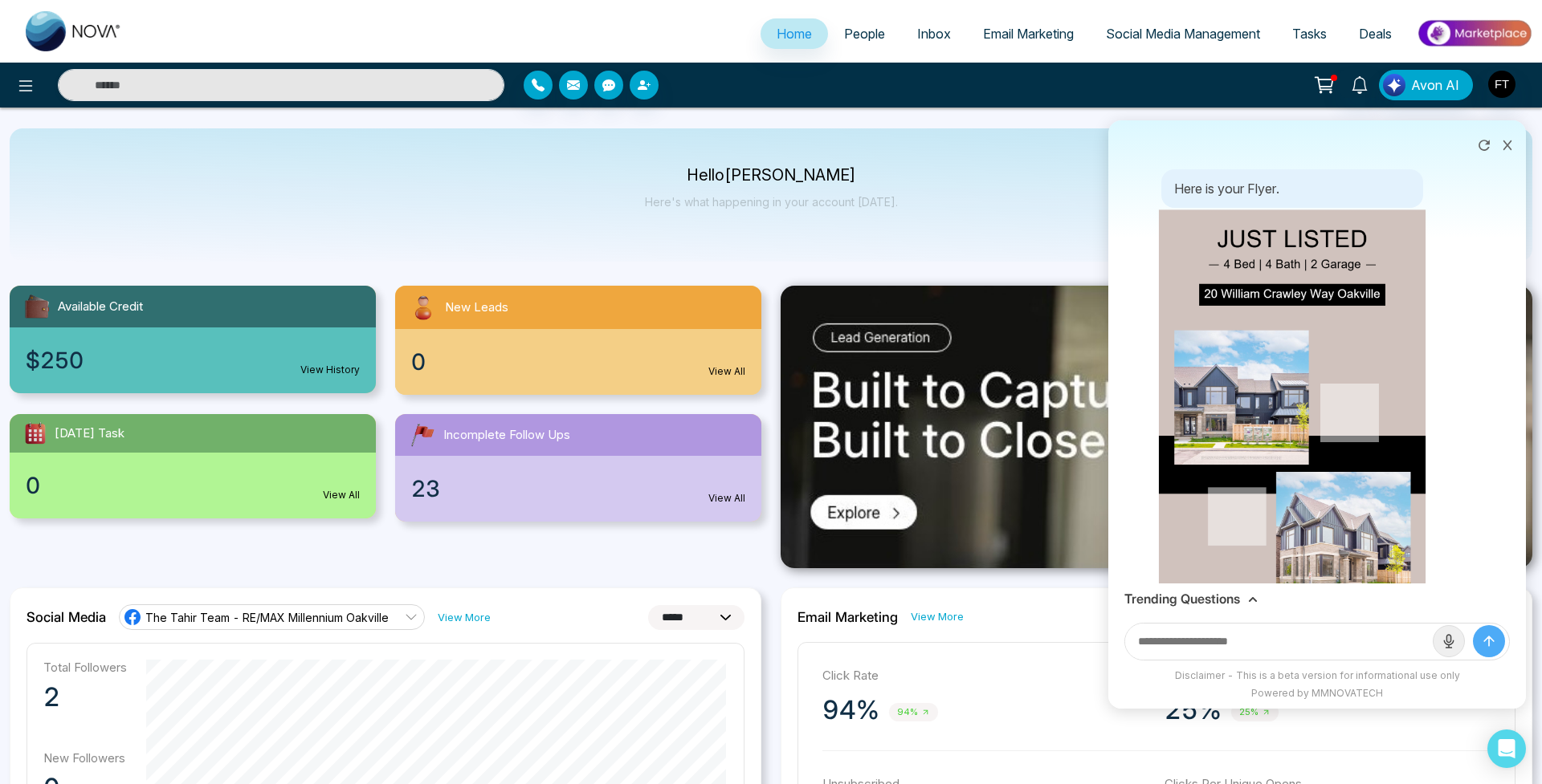
click at [1308, 391] on img at bounding box center [1292, 446] width 267 height 474
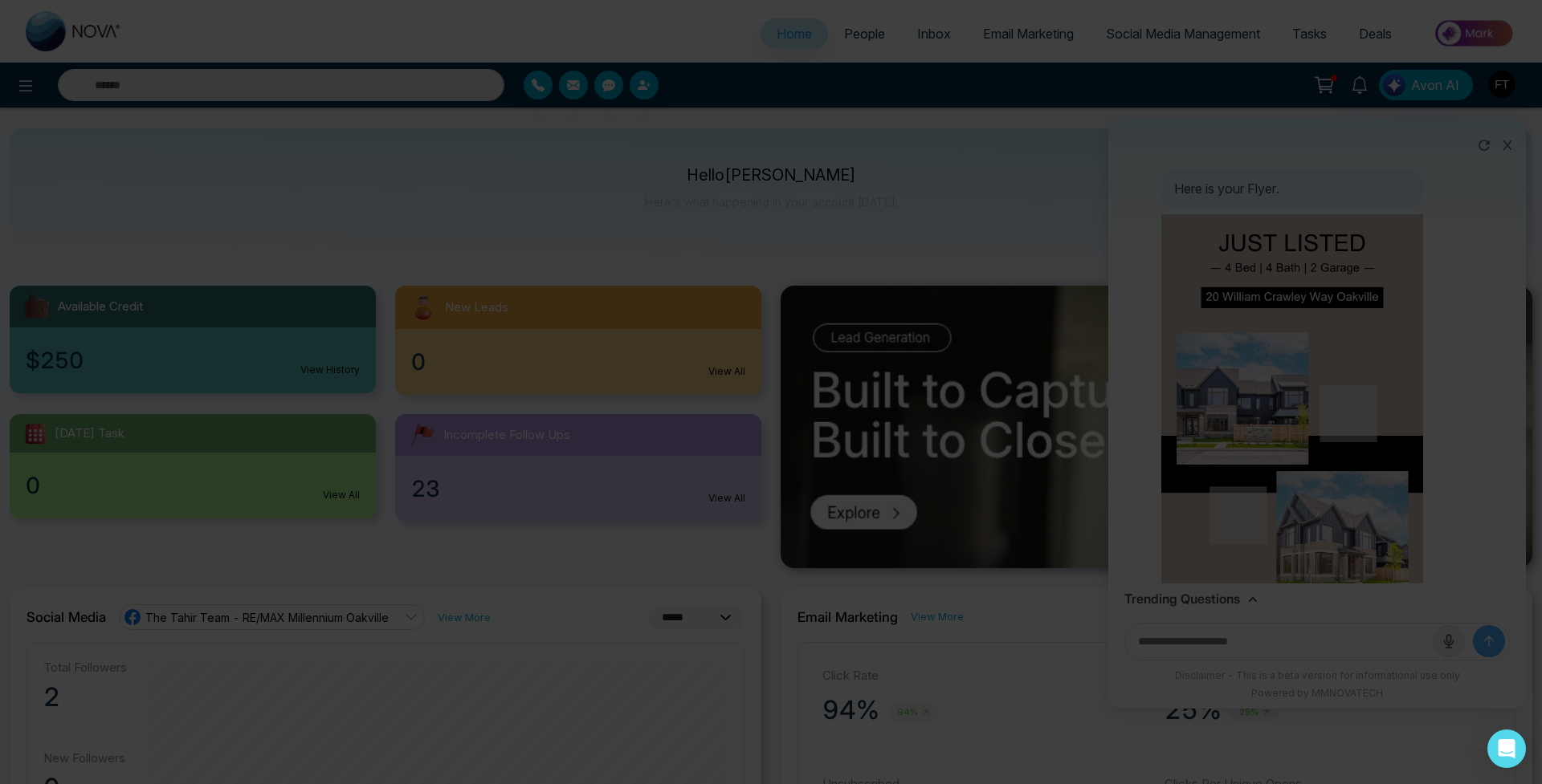
scroll to position [19, 0]
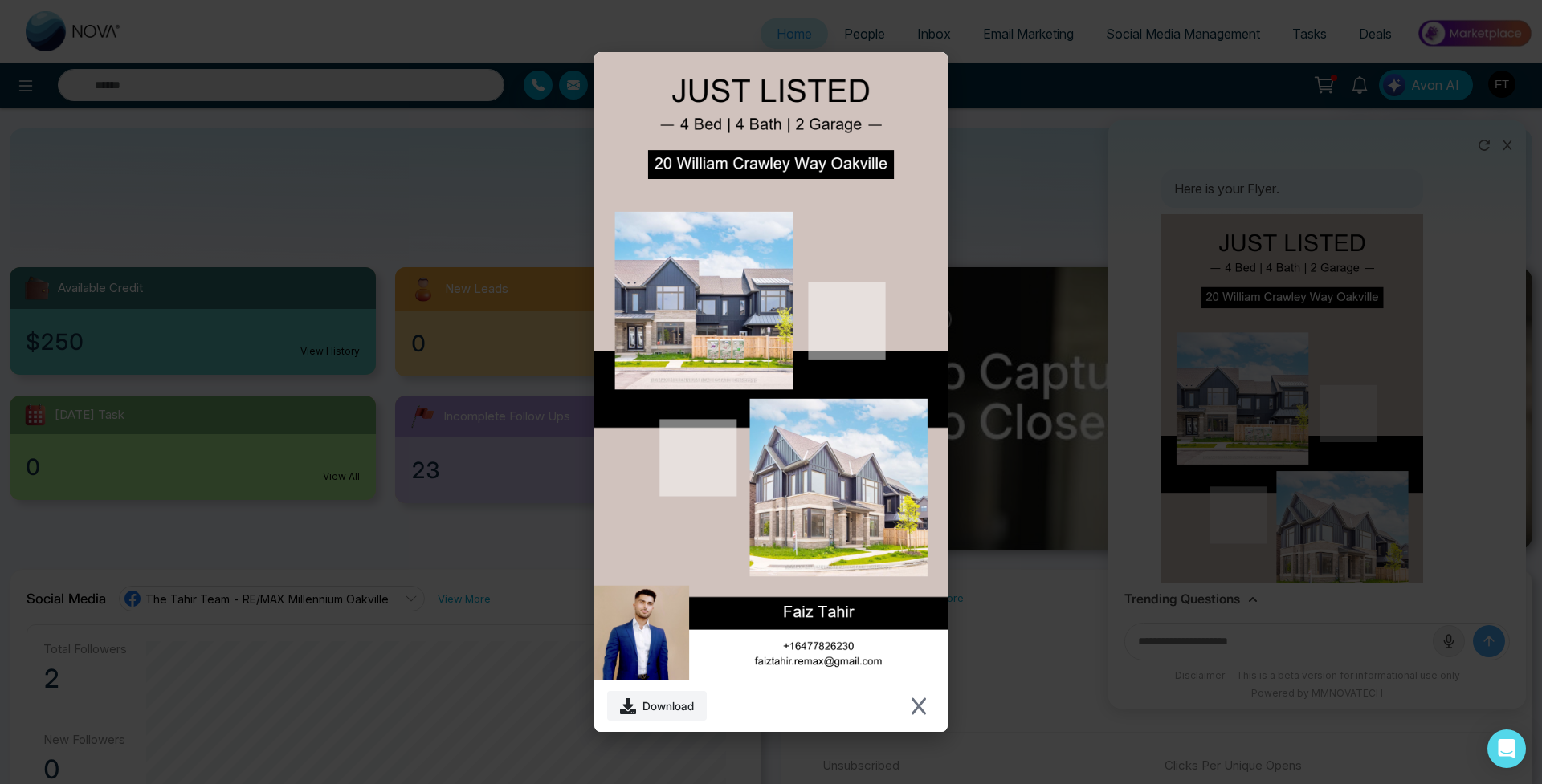
drag, startPoint x: 913, startPoint y: 714, endPoint x: 1258, endPoint y: 453, distance: 432.6
click at [913, 714] on icon "Close modal" at bounding box center [919, 706] width 15 height 17
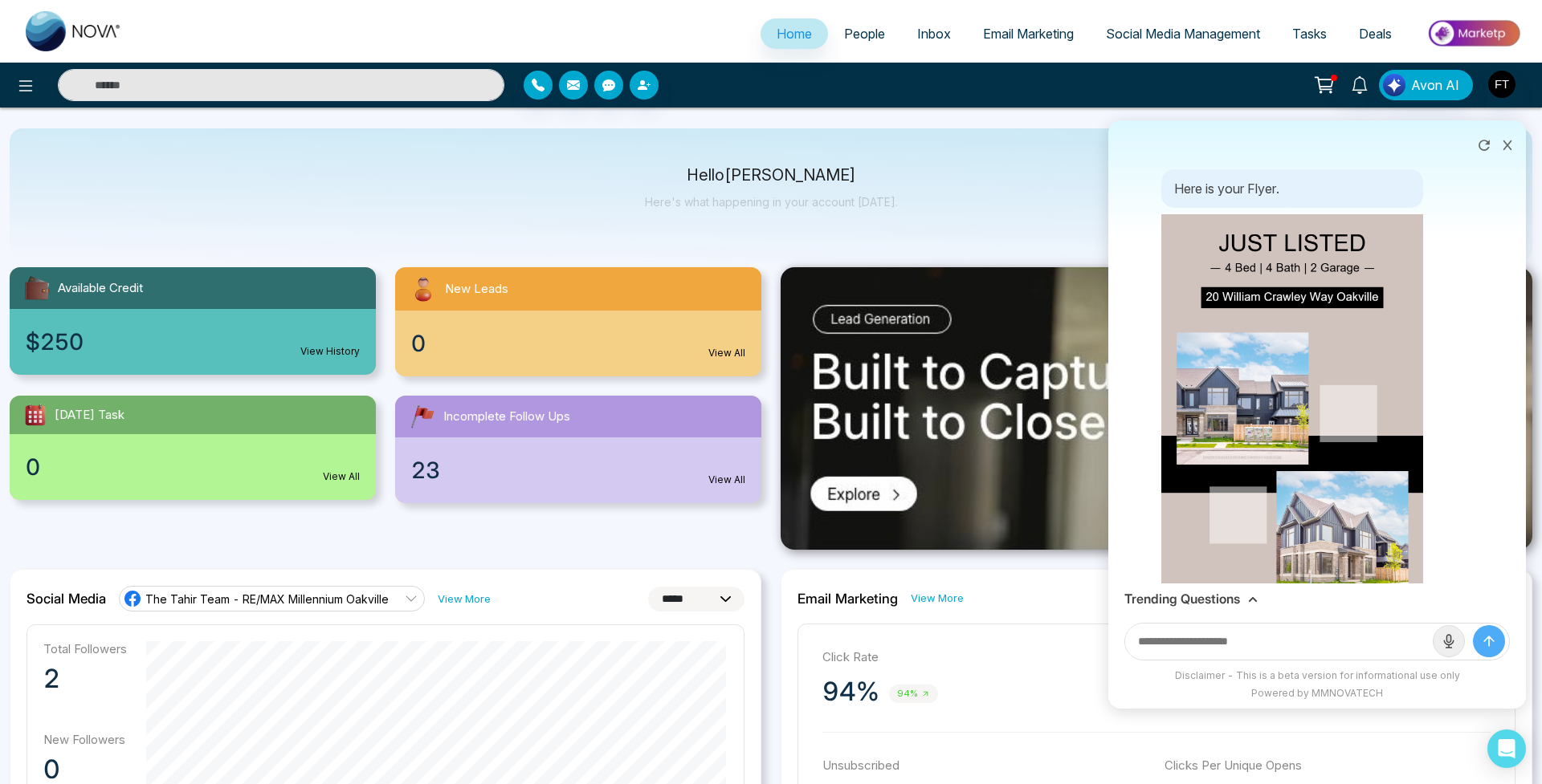
click at [1483, 144] on icon at bounding box center [1484, 145] width 16 height 16
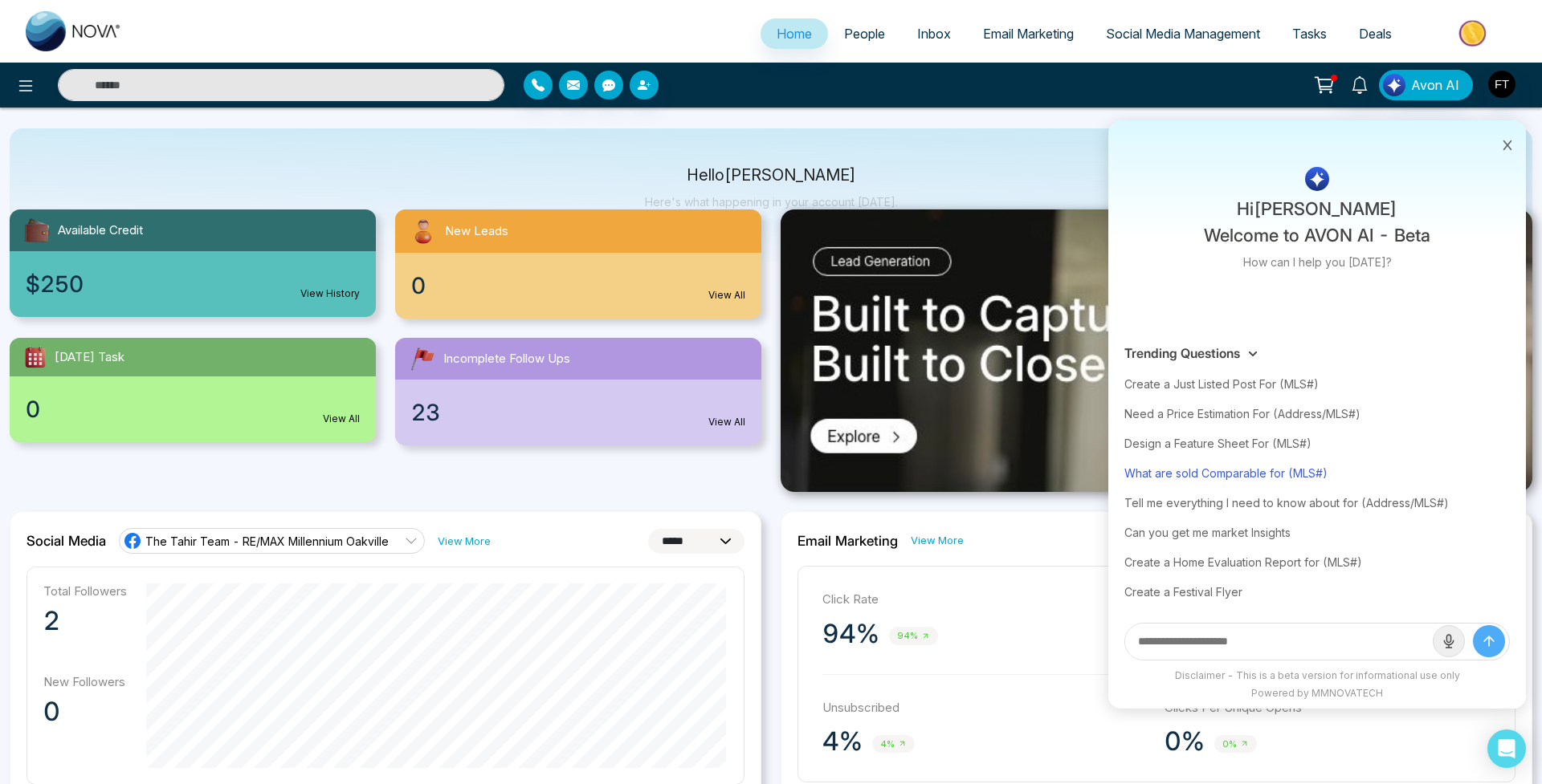
scroll to position [79, 0]
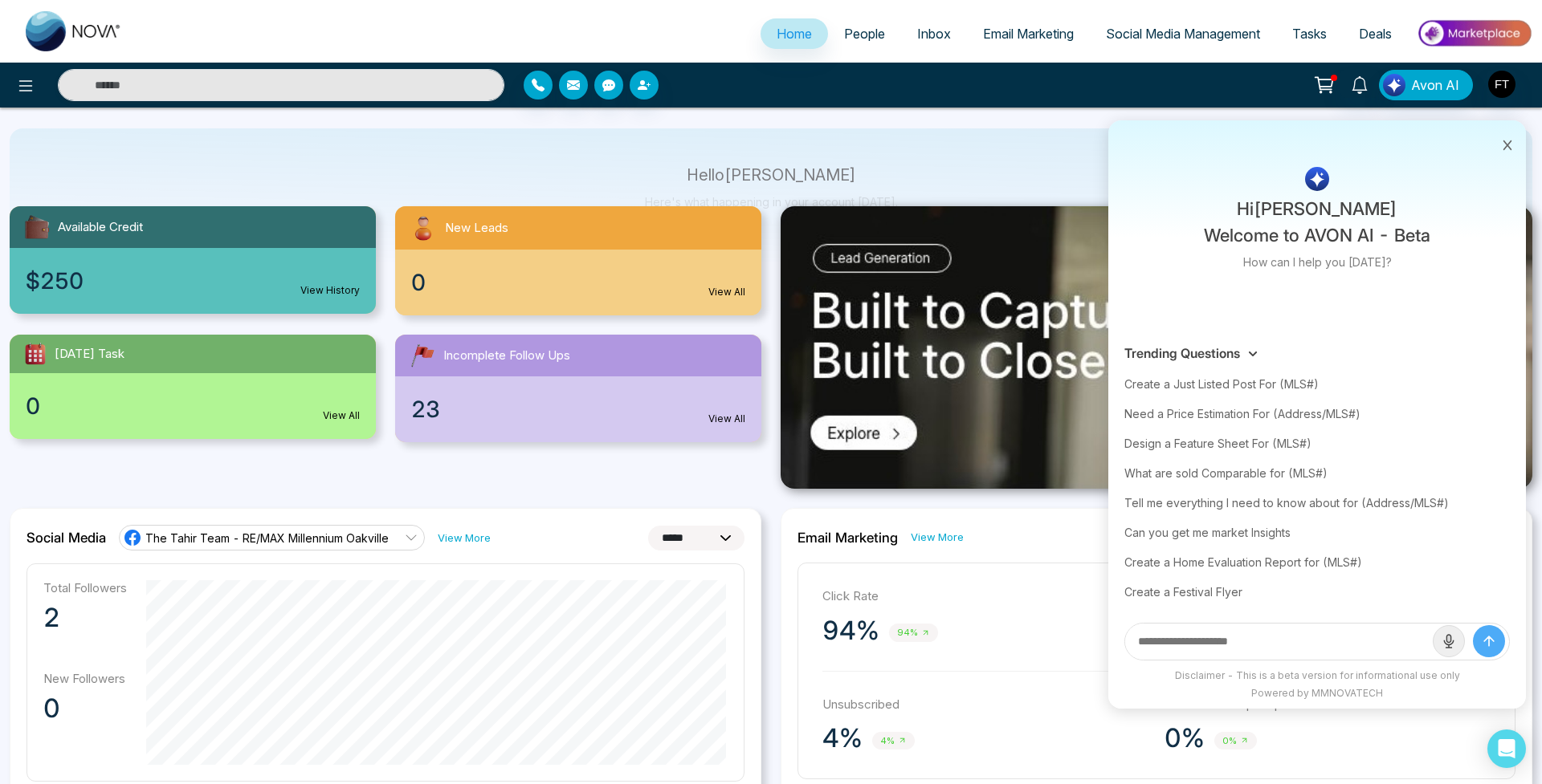
click at [1209, 444] on div "Design a Feature Sheet For (MLS#)" at bounding box center [1317, 443] width 386 height 30
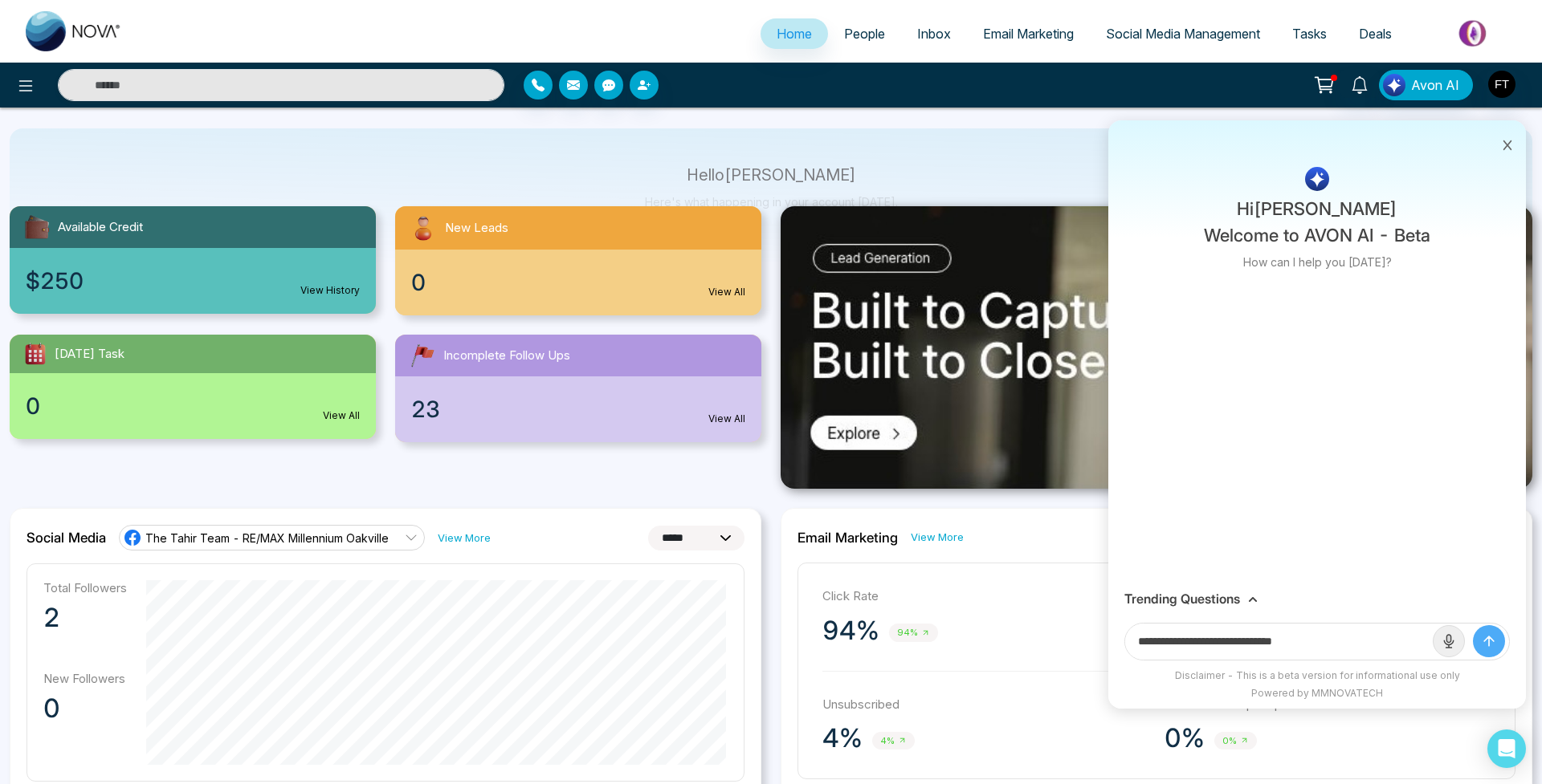
drag, startPoint x: 1283, startPoint y: 644, endPoint x: 1494, endPoint y: 652, distance: 211.2
click at [1494, 652] on form "**********" at bounding box center [1317, 642] width 386 height 38
paste input "**********"
type input "**********"
click at [1488, 641] on button "submit" at bounding box center [1488, 641] width 32 height 32
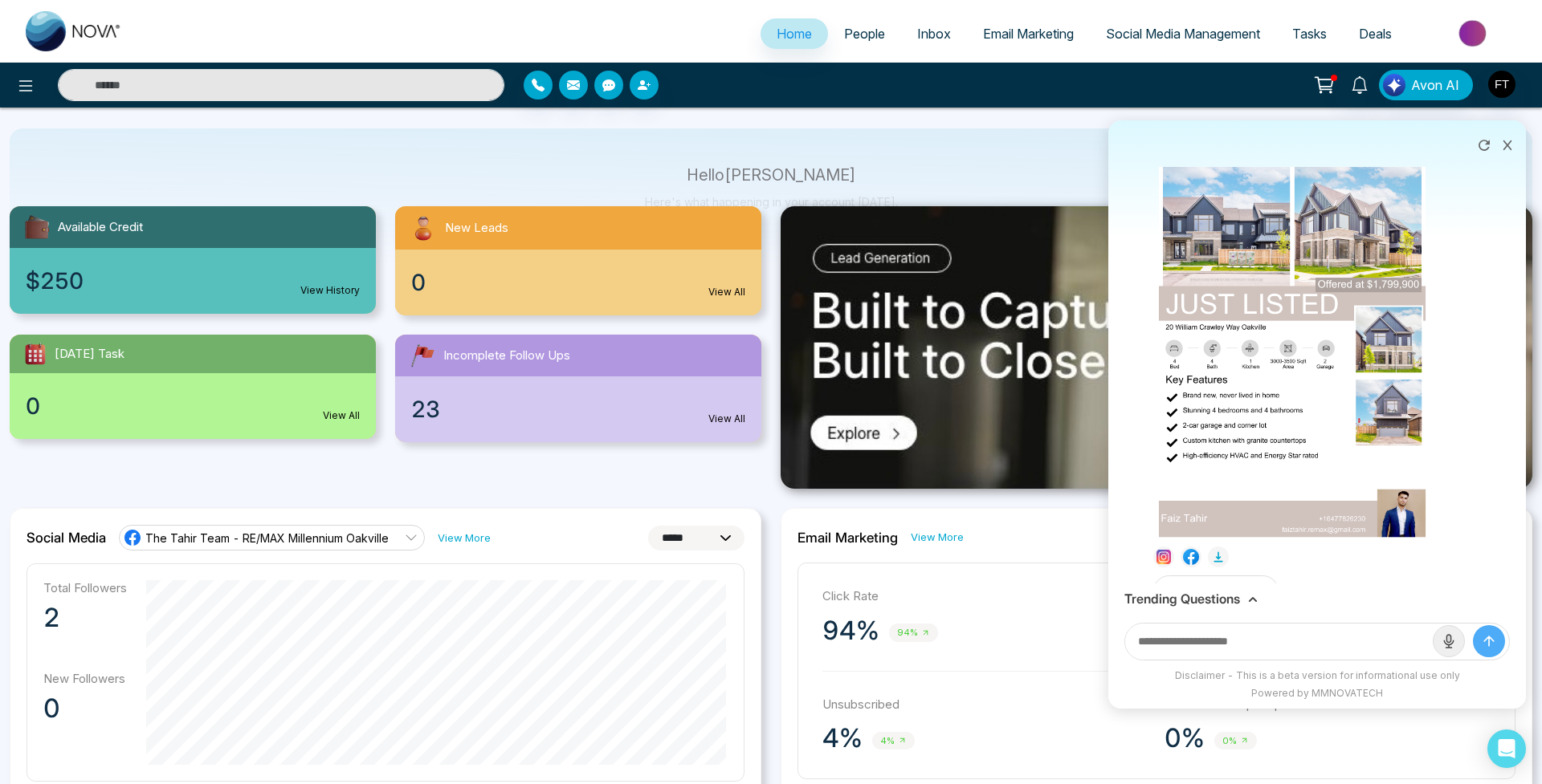
click at [1268, 399] on img at bounding box center [1292, 349] width 267 height 378
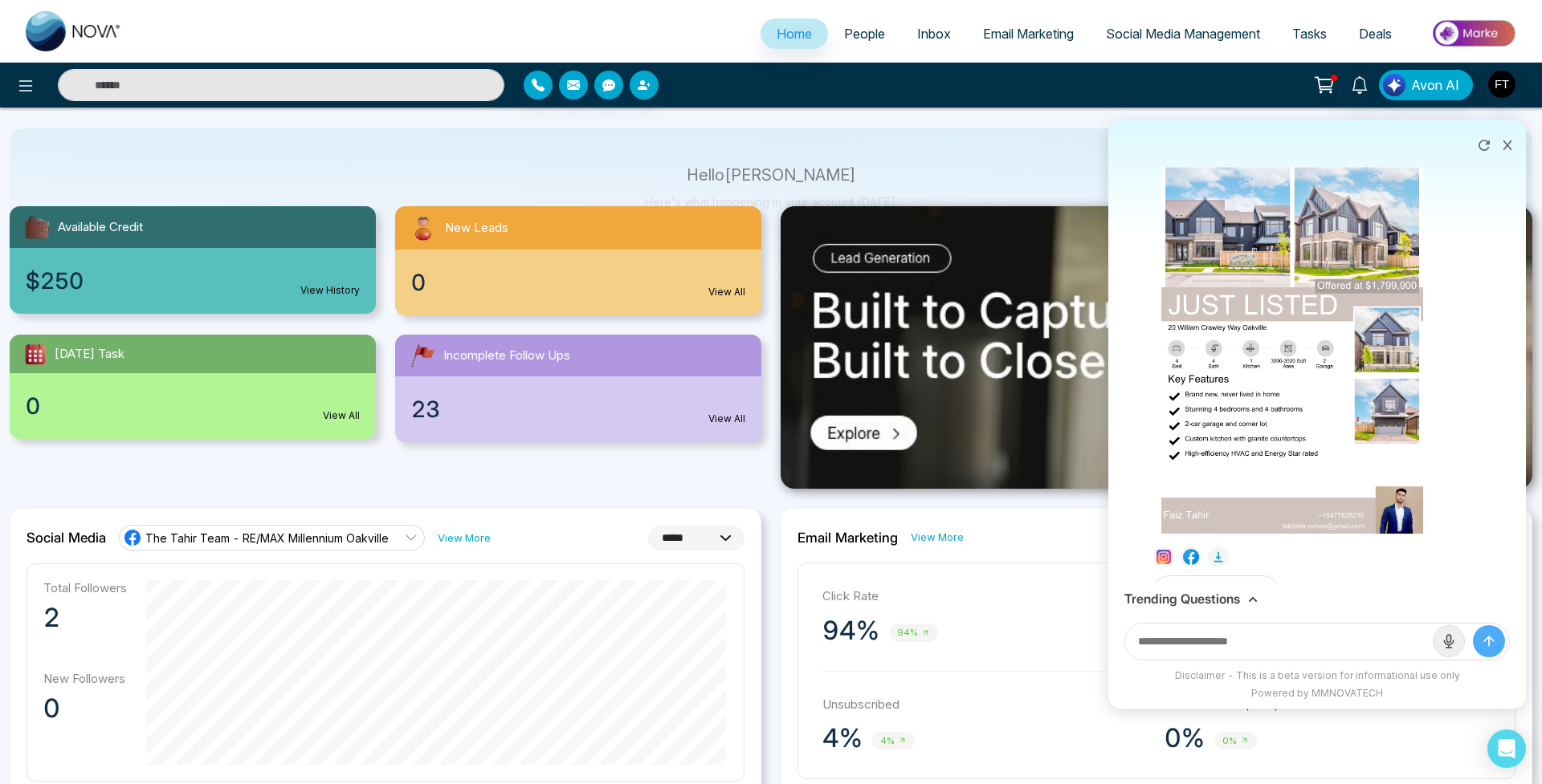
scroll to position [152, 0]
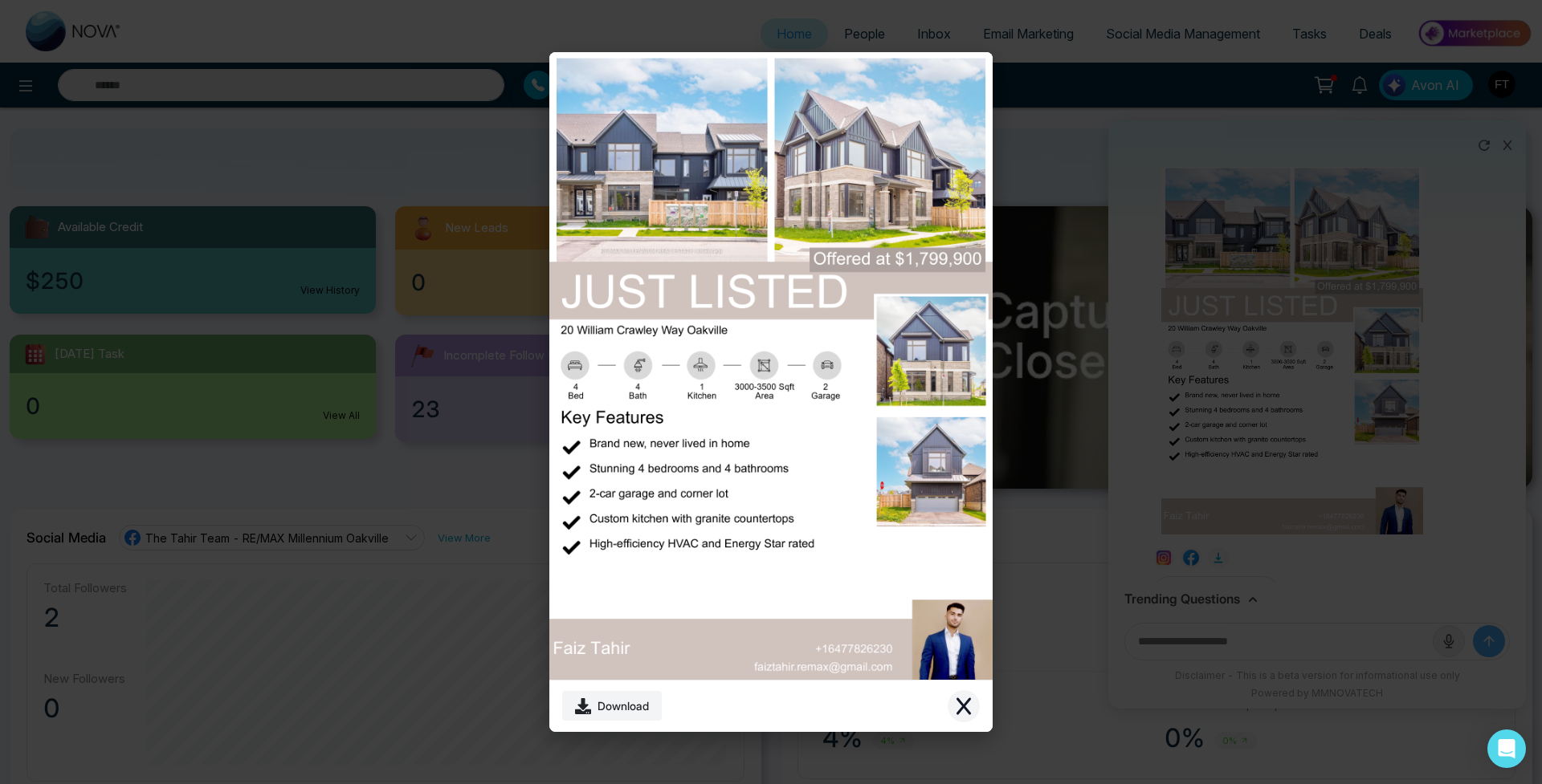
click at [972, 710] on icon "Close modal" at bounding box center [963, 706] width 19 height 19
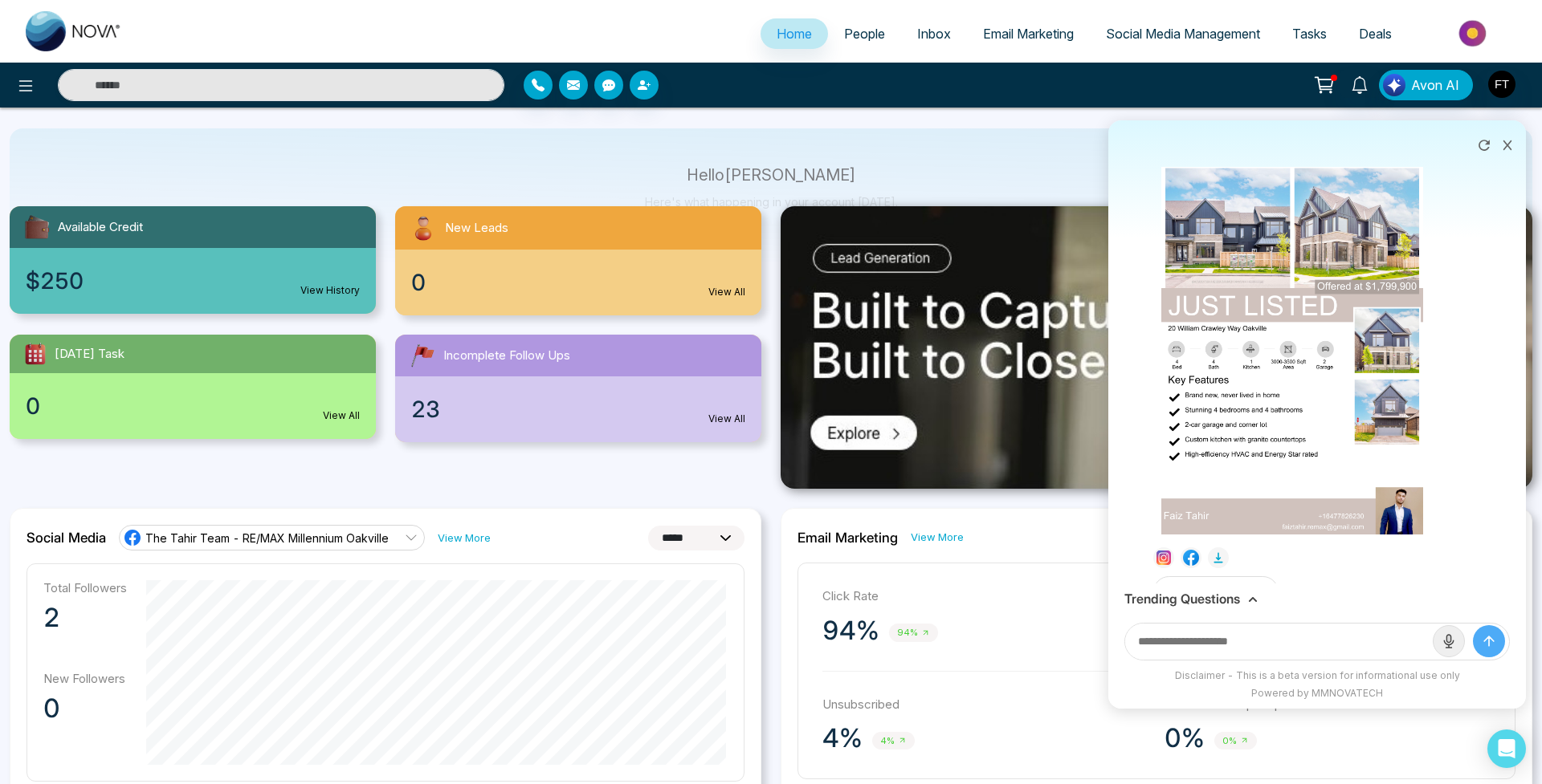
click at [1487, 151] on icon at bounding box center [1484, 145] width 16 height 16
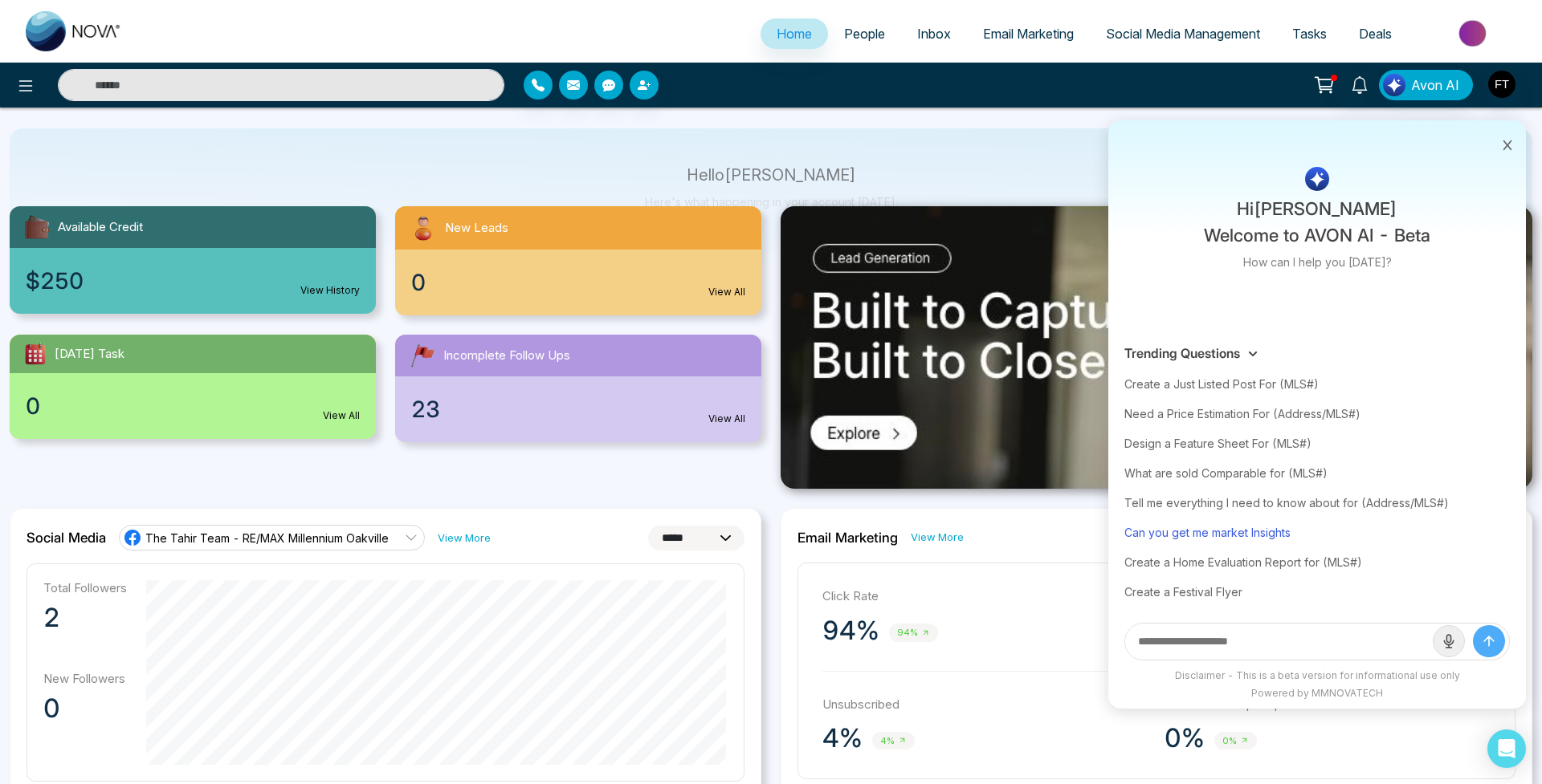
scroll to position [0, 0]
click at [1254, 474] on div "What are sold Comparable for (MLS#)" at bounding box center [1317, 473] width 386 height 30
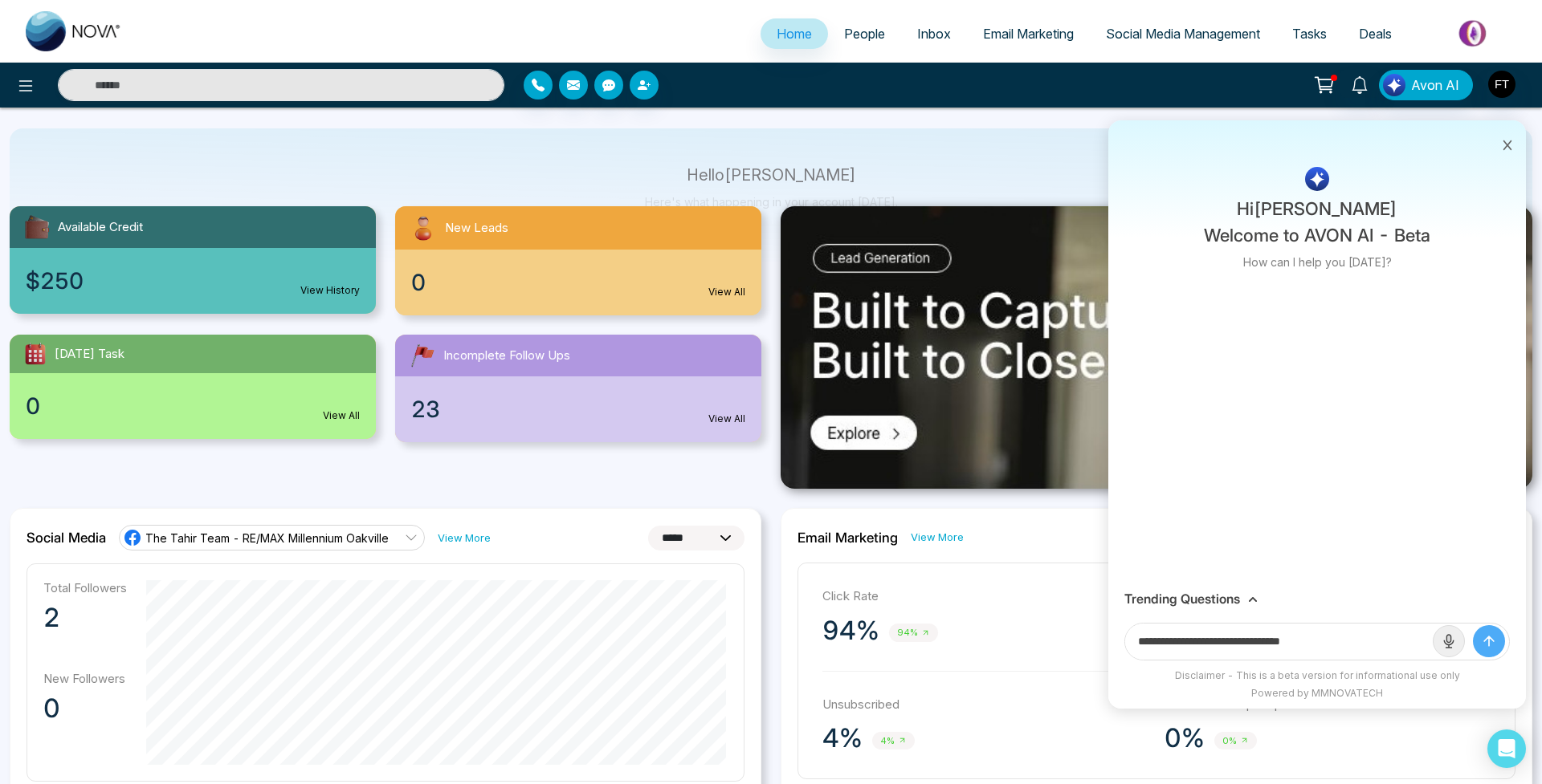
drag, startPoint x: 1298, startPoint y: 642, endPoint x: 1432, endPoint y: 645, distance: 134.0
click at [1432, 645] on input "**********" at bounding box center [1279, 642] width 307 height 36
paste input "**********"
type input "**********"
click at [1488, 641] on button "submit" at bounding box center [1488, 641] width 32 height 32
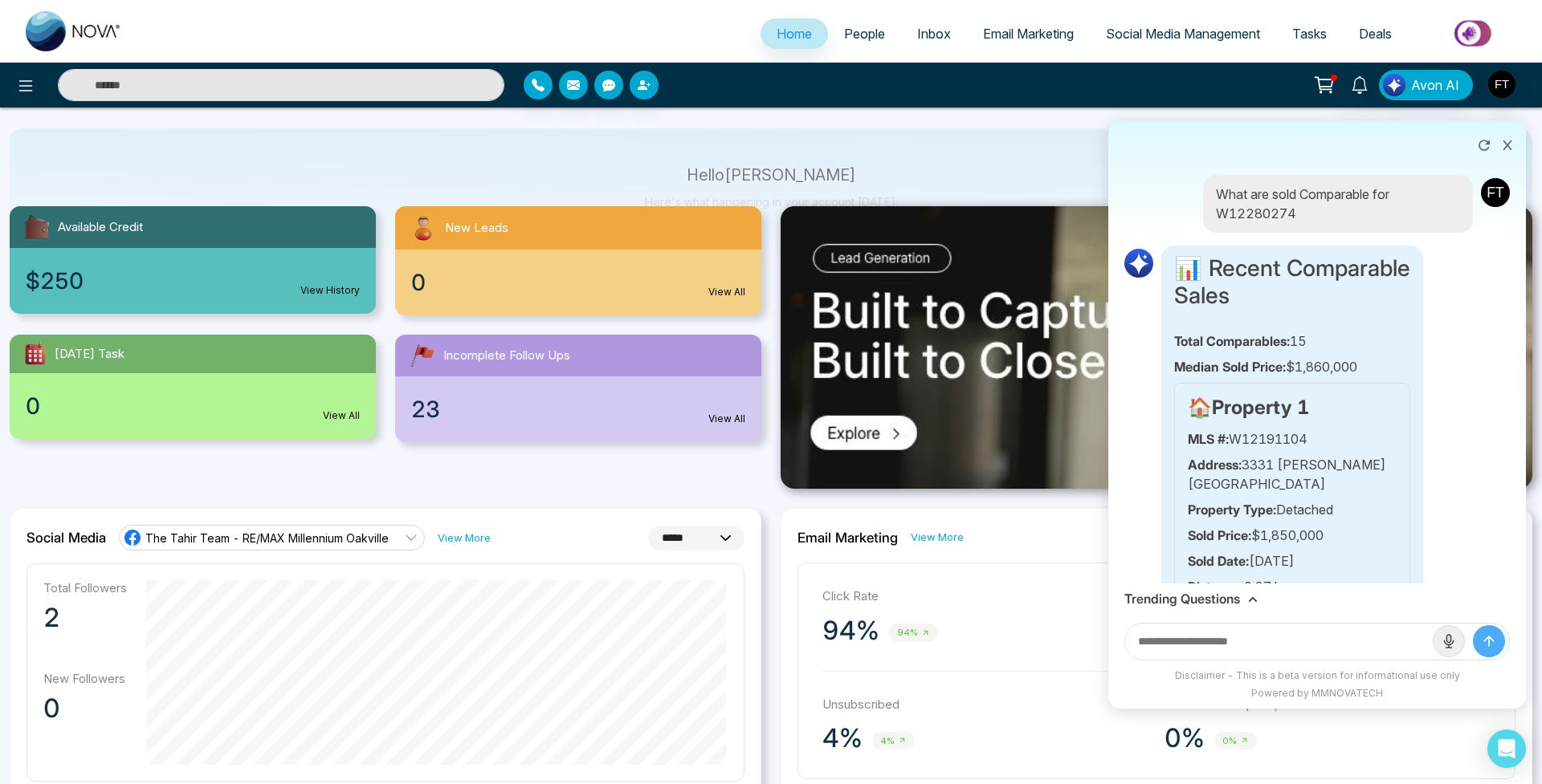
click at [1506, 136] on button at bounding box center [1507, 143] width 21 height 31
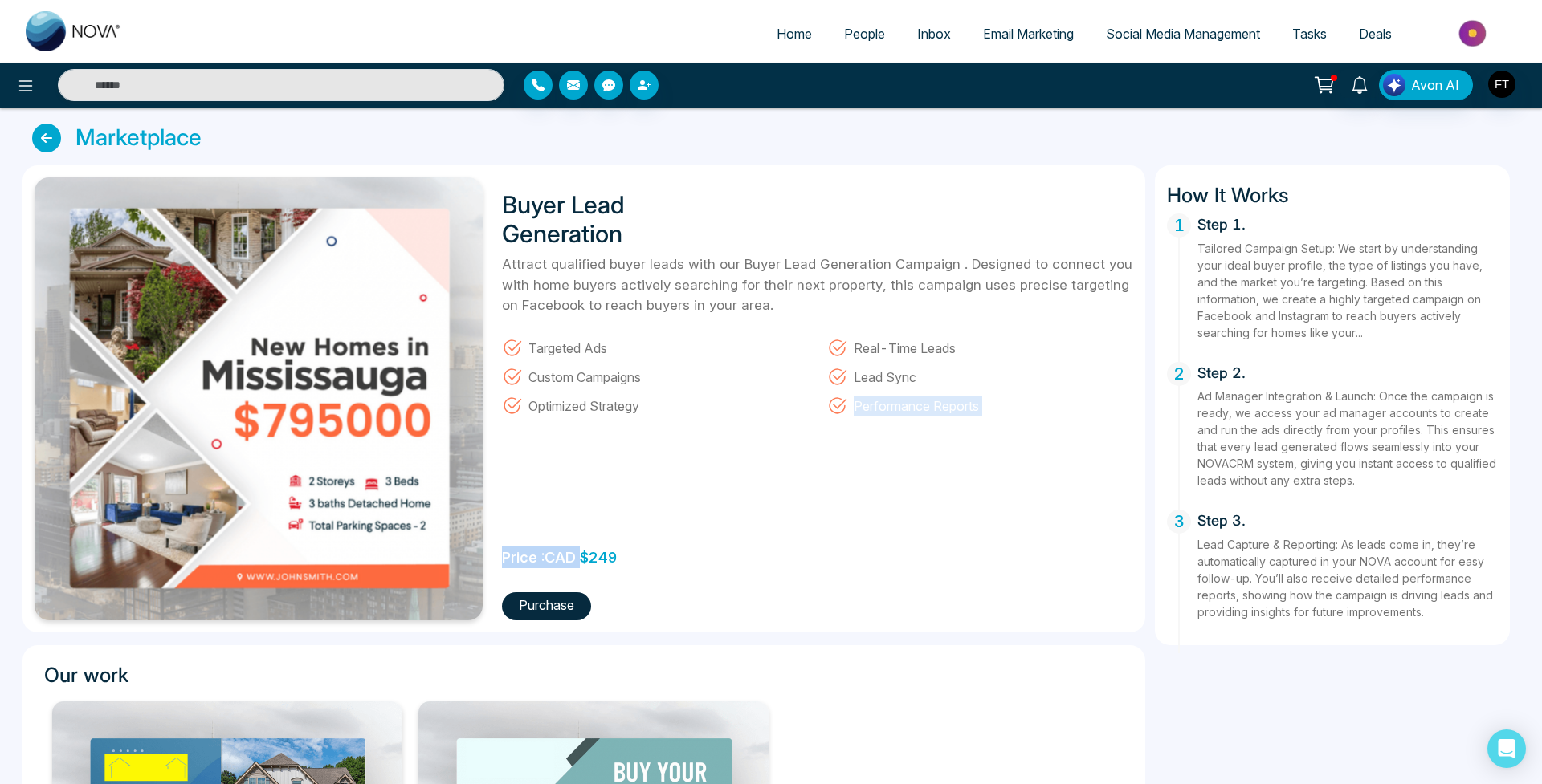
drag, startPoint x: 584, startPoint y: 560, endPoint x: 670, endPoint y: 559, distance: 86.0
click at [670, 559] on div "Buyer Lead Generation Attract qualified buyer leads with our Buyer Lead Generat…" at bounding box center [812, 399] width 641 height 443
click at [695, 541] on div "Buyer Lead Generation Attract qualified buyer leads with our Buyer Lead Generat…" at bounding box center [812, 399] width 641 height 443
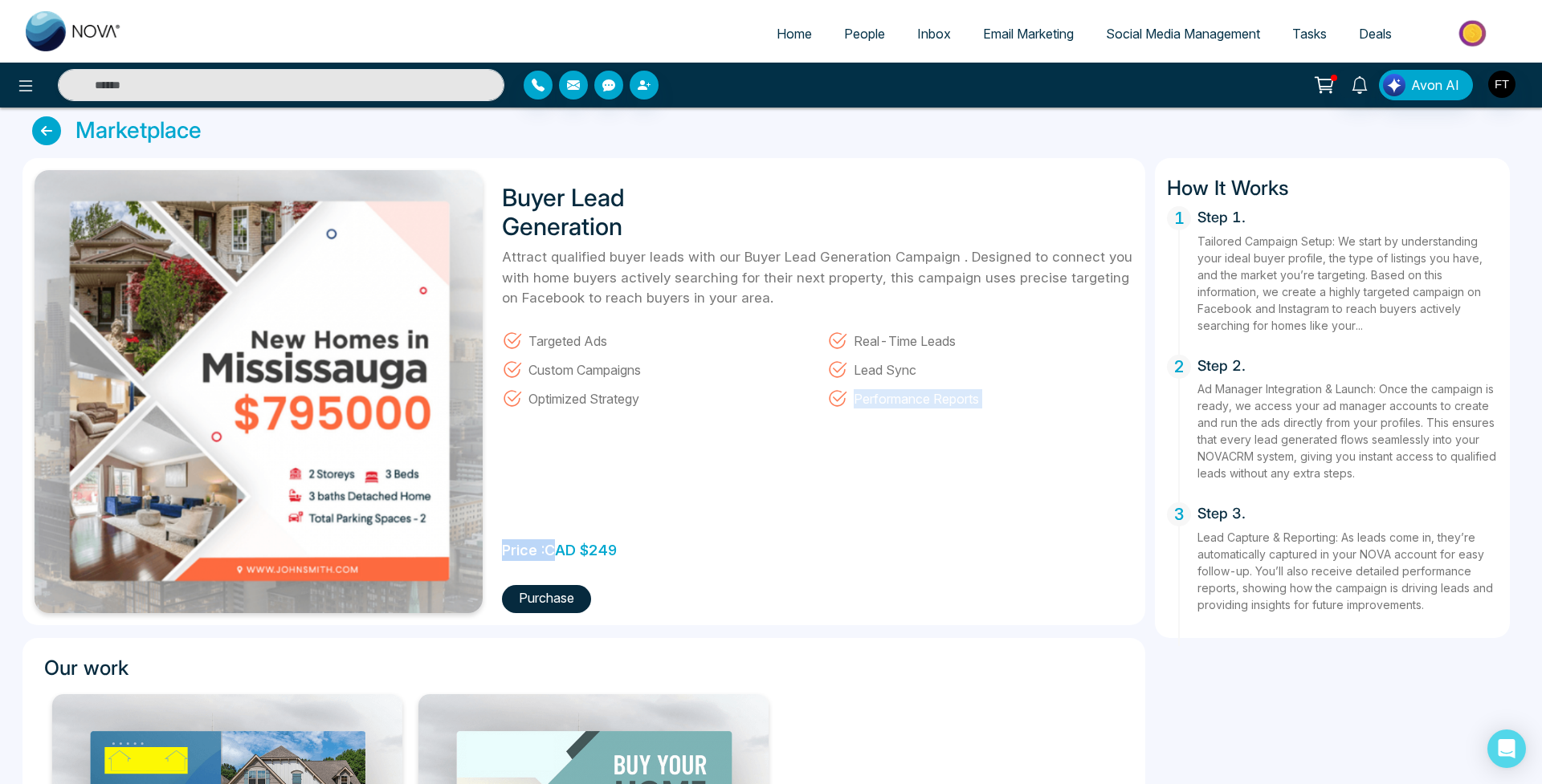
drag, startPoint x: 574, startPoint y: 553, endPoint x: 641, endPoint y: 550, distance: 67.1
click at [641, 550] on div "Buyer Lead Generation Attract qualified buyer leads with our Buyer Lead Generat…" at bounding box center [812, 392] width 641 height 443
click at [641, 551] on div "Buyer Lead Generation Attract qualified buyer leads with our Buyer Lead Generat…" at bounding box center [812, 392] width 641 height 443
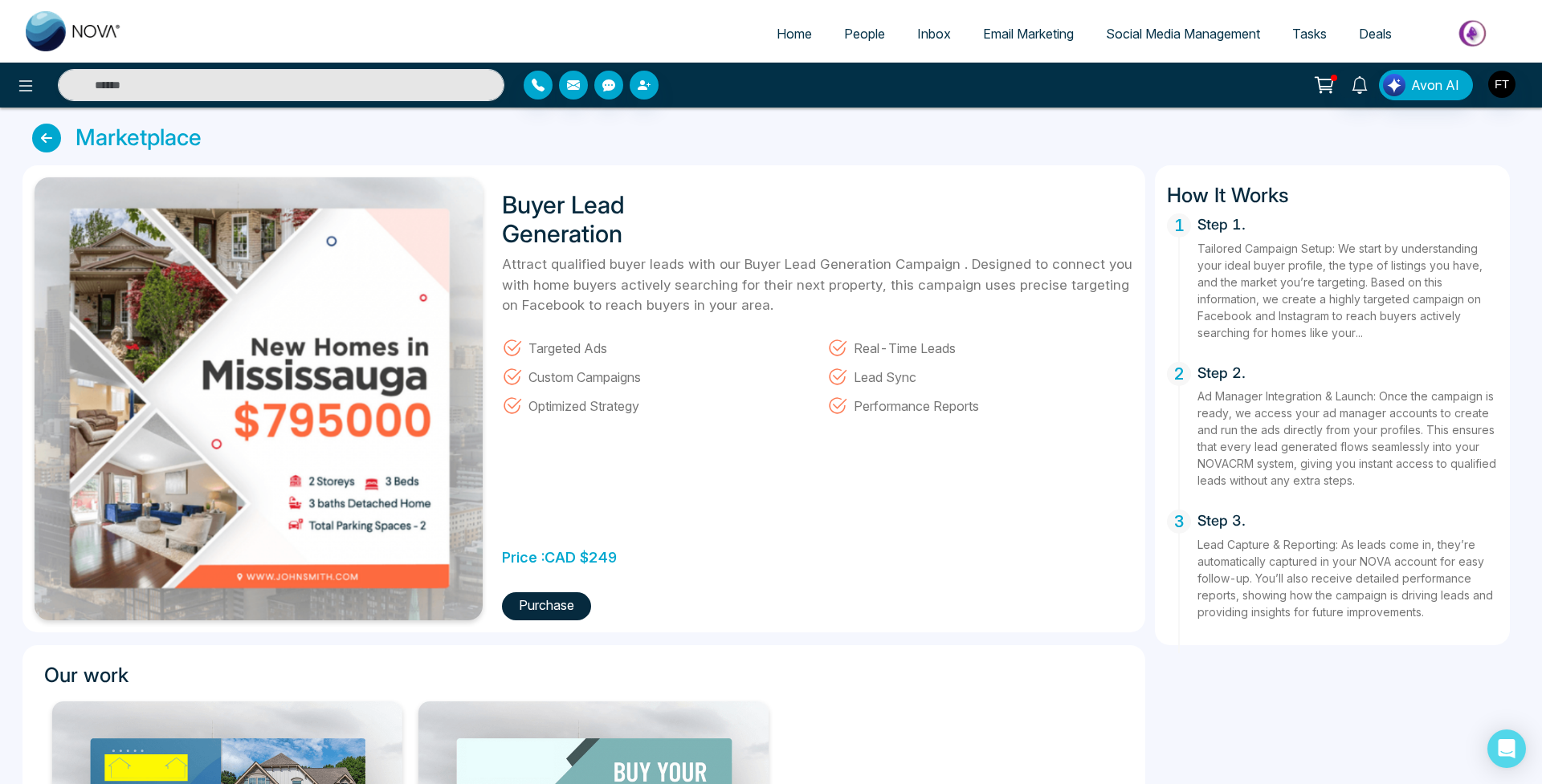
click at [997, 460] on div "Buyer Lead Generation Attract qualified buyer leads with our Buyer Lead Generat…" at bounding box center [812, 399] width 641 height 443
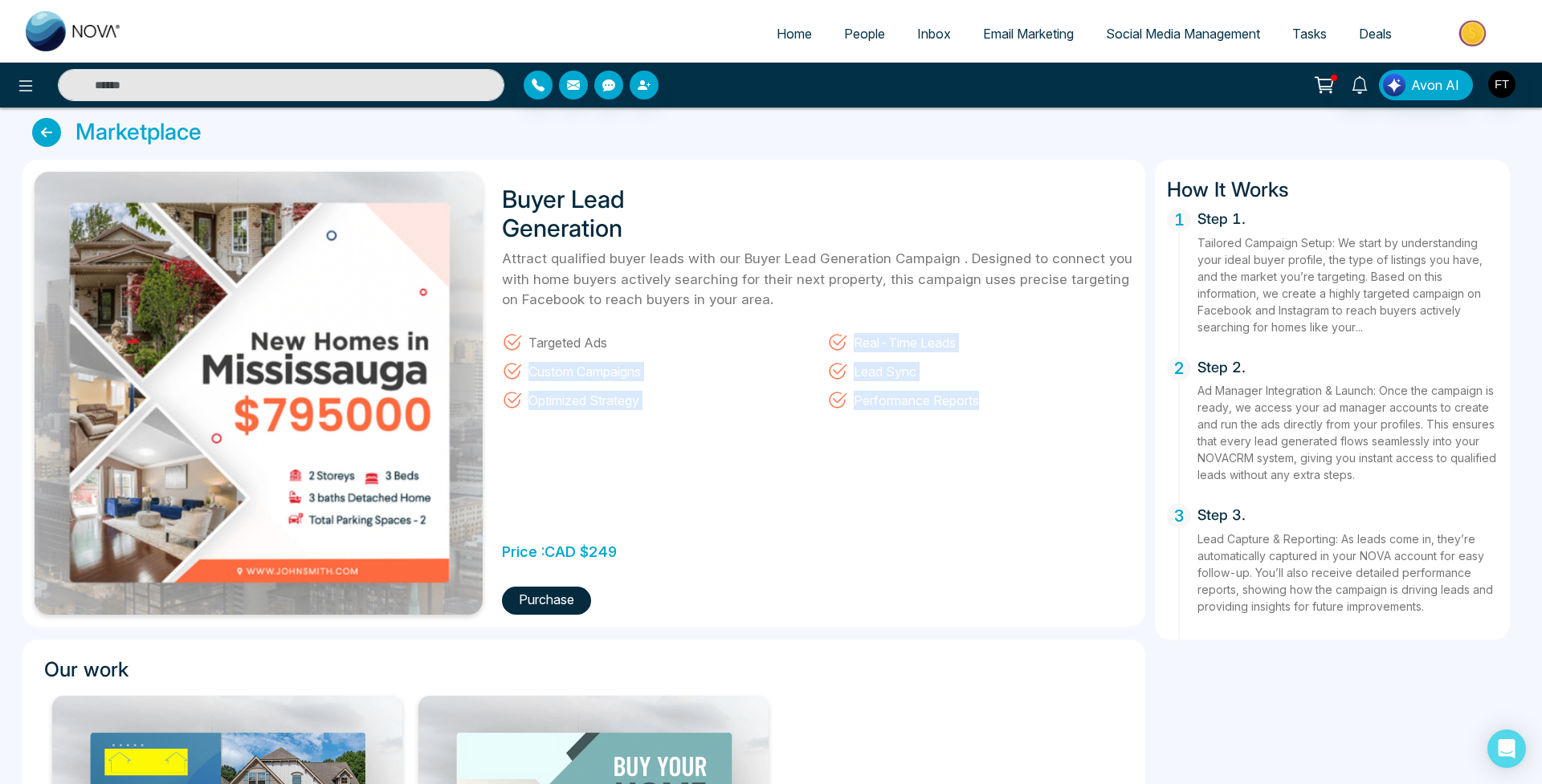
drag, startPoint x: 988, startPoint y: 358, endPoint x: 992, endPoint y: 411, distance: 53.2
click at [992, 411] on div "Buyer Lead Generation Attract qualified buyer leads with our Buyer Lead Generat…" at bounding box center [812, 393] width 641 height 443
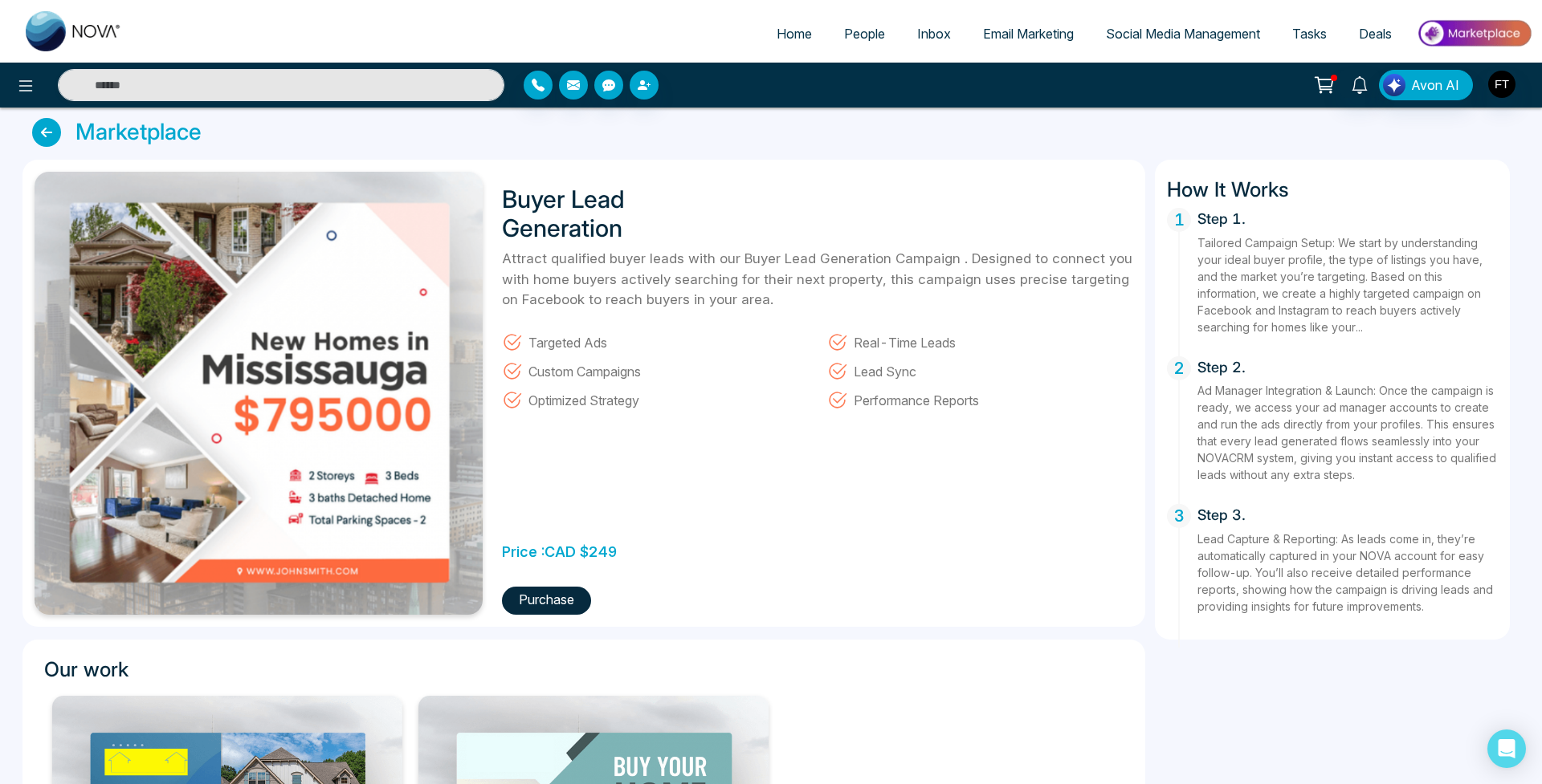
click at [1003, 426] on div "Buyer Lead Generation Attract qualified buyer leads with our Buyer Lead Generat…" at bounding box center [812, 393] width 641 height 443
